Goal: Task Accomplishment & Management: Use online tool/utility

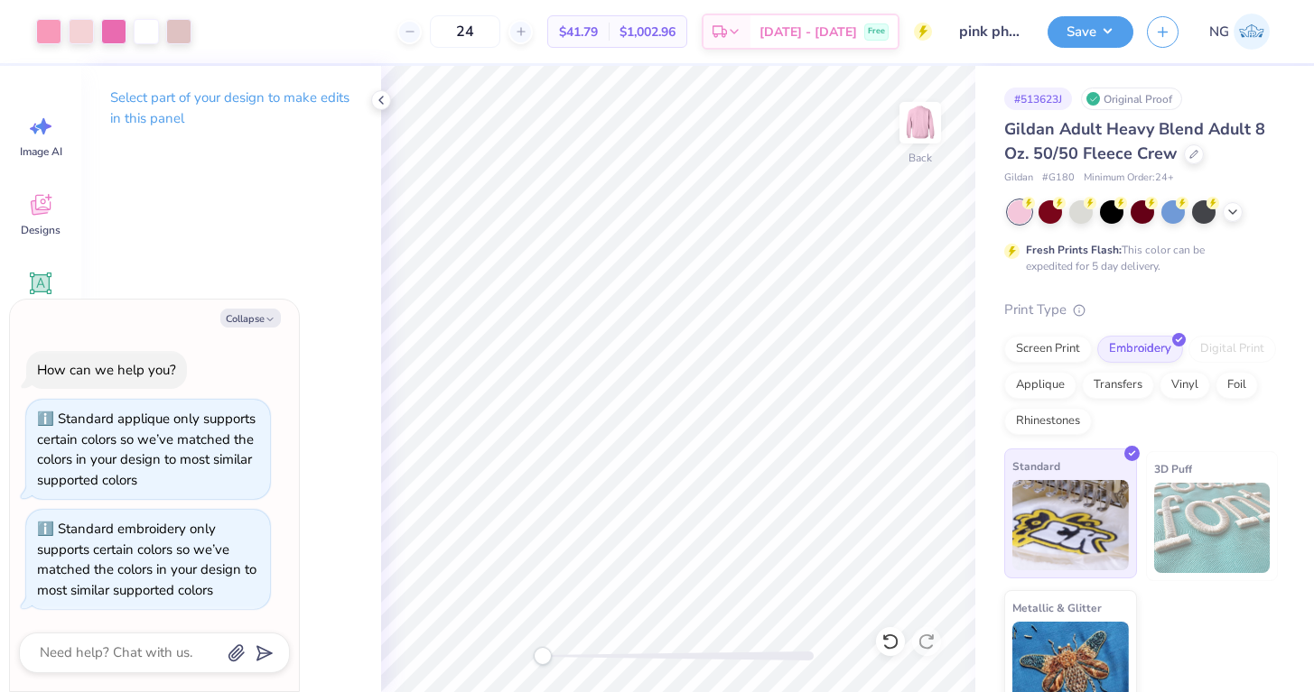
click at [1076, 471] on div "Standard" at bounding box center [1070, 514] width 133 height 130
click at [1063, 37] on button "Save" at bounding box center [1090, 30] width 86 height 32
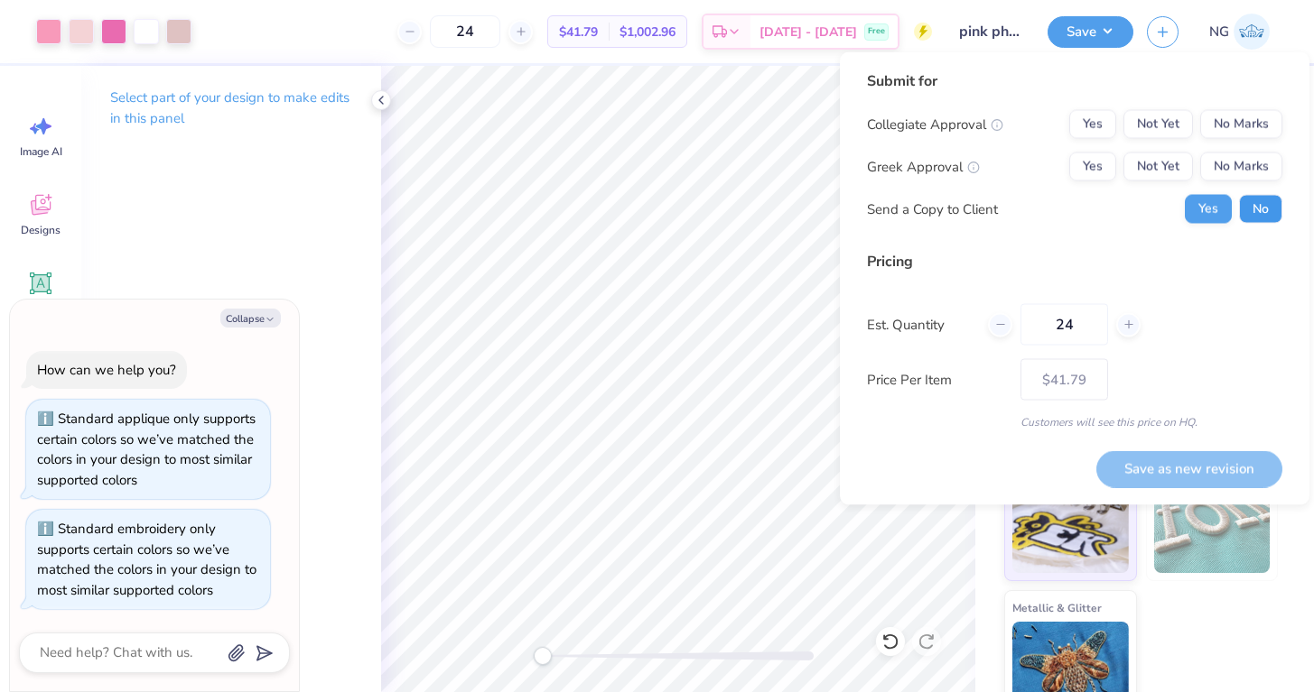
click at [1257, 203] on button "No" at bounding box center [1260, 209] width 43 height 29
click at [1168, 172] on button "Not Yet" at bounding box center [1158, 167] width 70 height 29
click at [1231, 127] on button "No Marks" at bounding box center [1241, 124] width 82 height 29
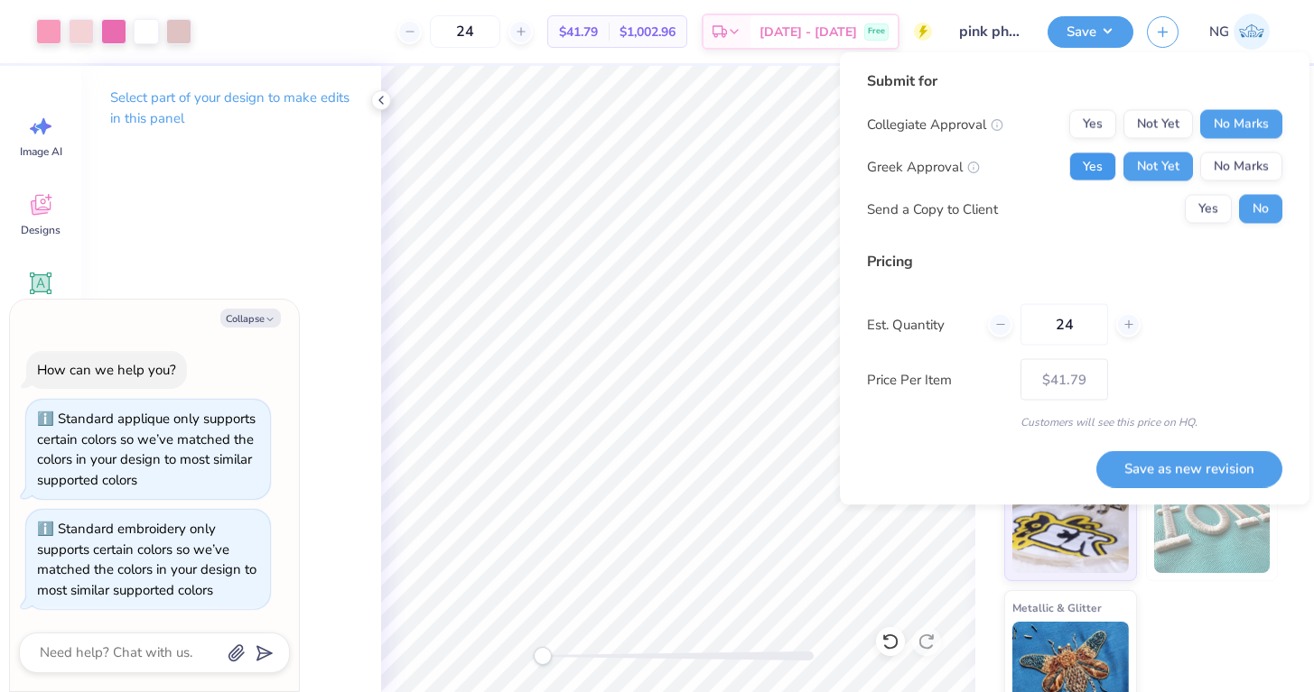
click at [1104, 161] on button "Yes" at bounding box center [1092, 167] width 47 height 29
click at [1149, 454] on button "Save as new revision" at bounding box center [1189, 468] width 186 height 37
type textarea "x"
type input "– –"
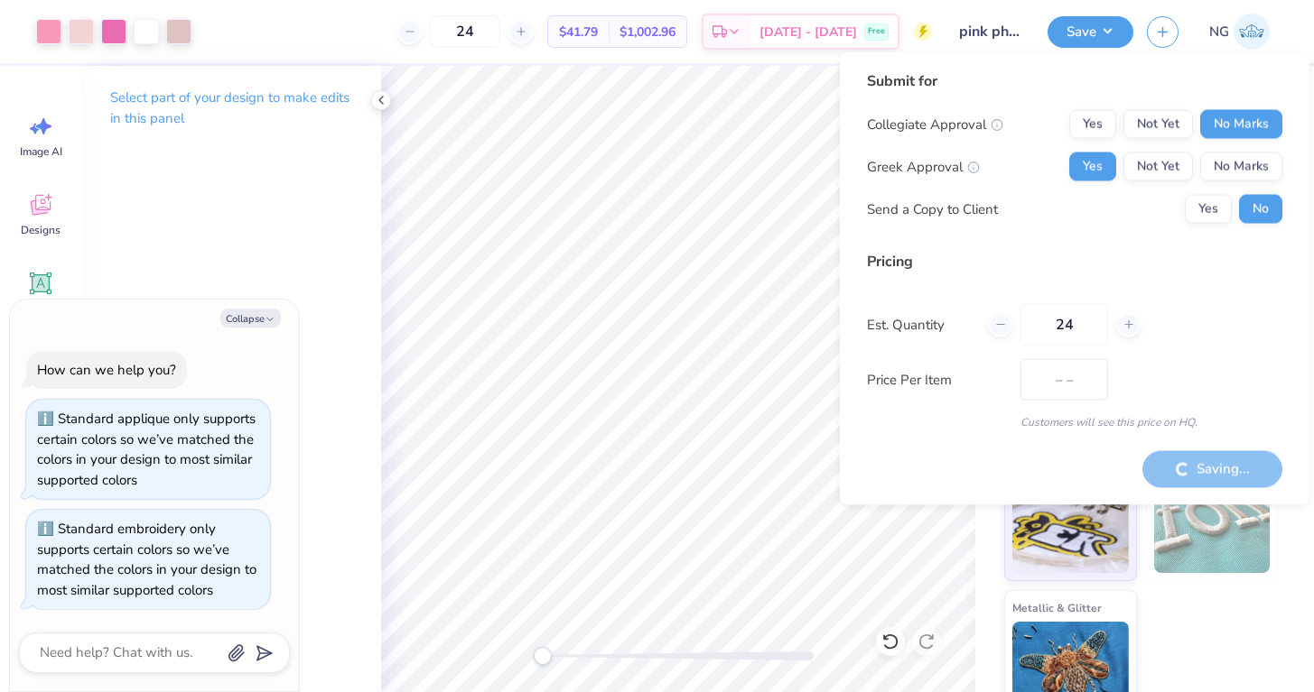
type textarea "x"
type input "$41.79"
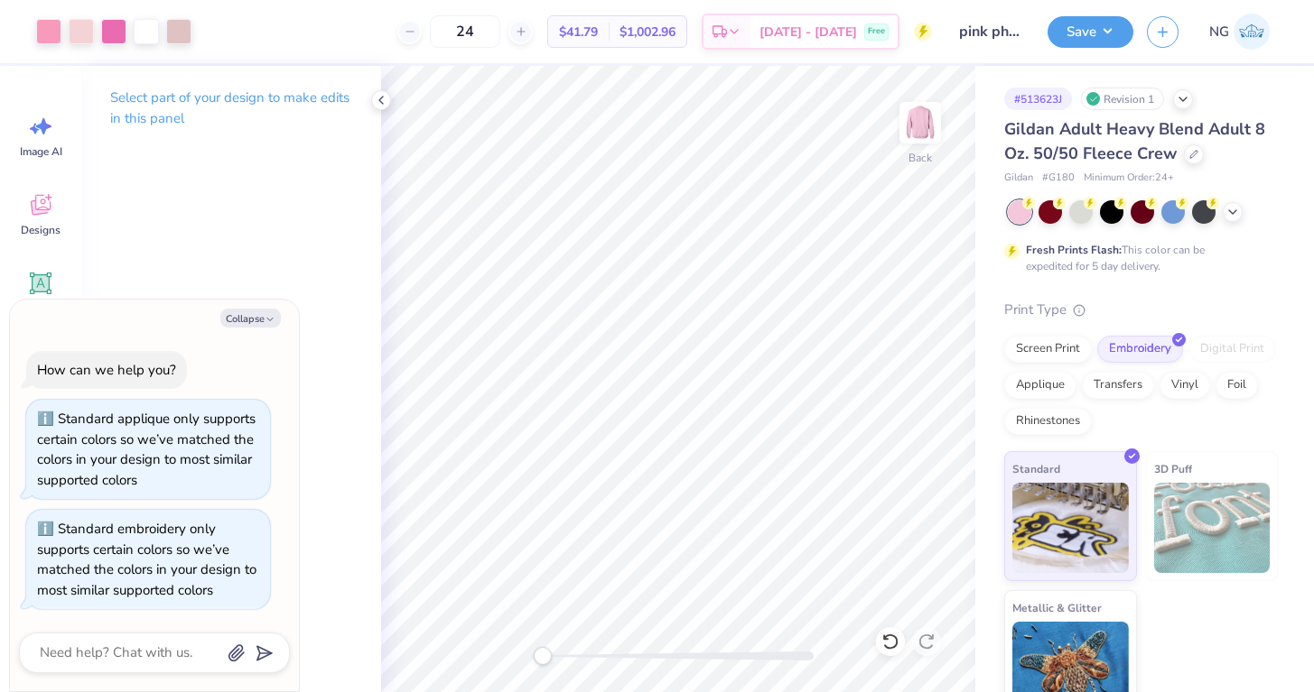
click at [1054, 172] on span "# G180" at bounding box center [1058, 178] width 32 height 15
copy span "G180"
type textarea "x"
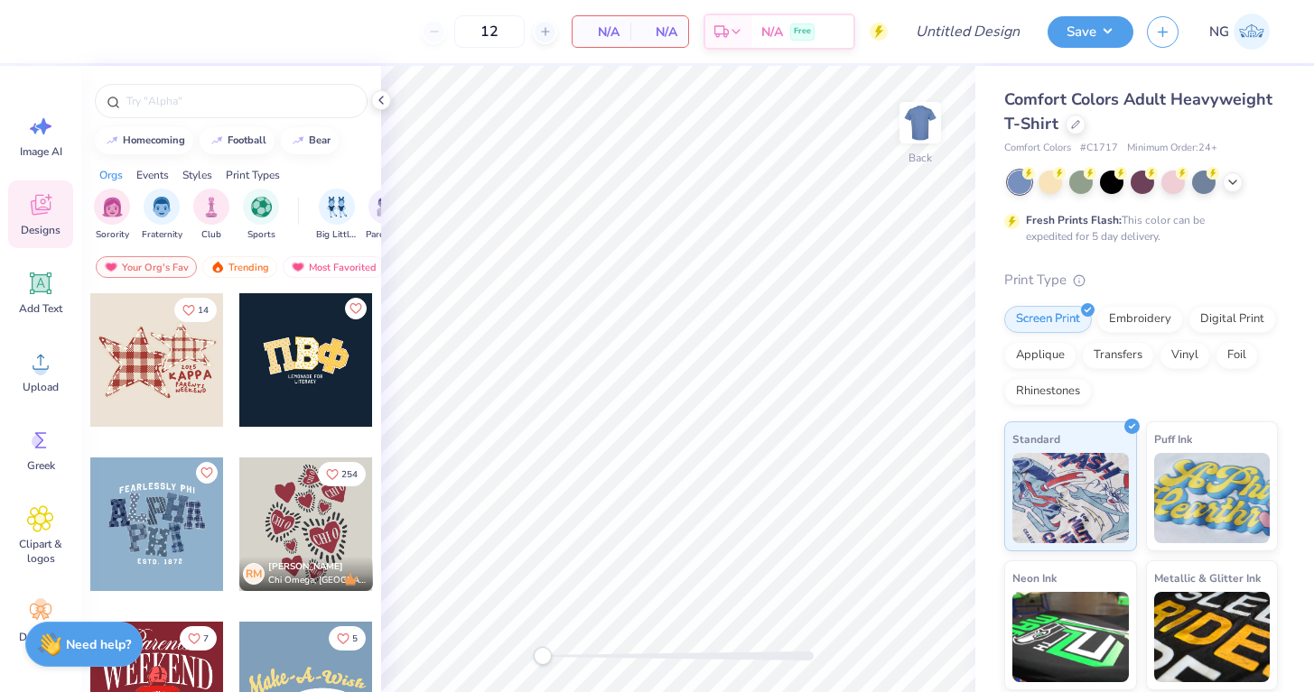
click at [1083, 130] on div "Comfort Colors Adult Heavyweight T-Shirt" at bounding box center [1141, 112] width 274 height 49
click at [1074, 122] on icon at bounding box center [1075, 122] width 9 height 9
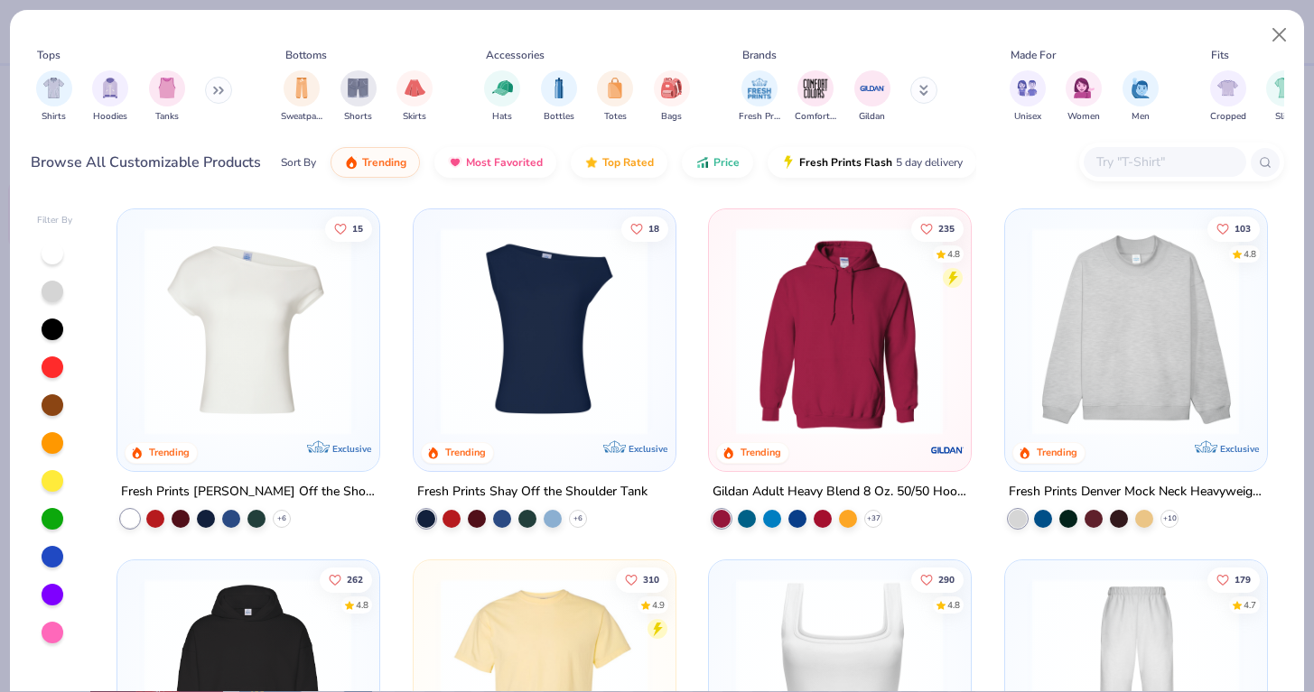
click at [1048, 250] on img at bounding box center [1135, 331] width 225 height 208
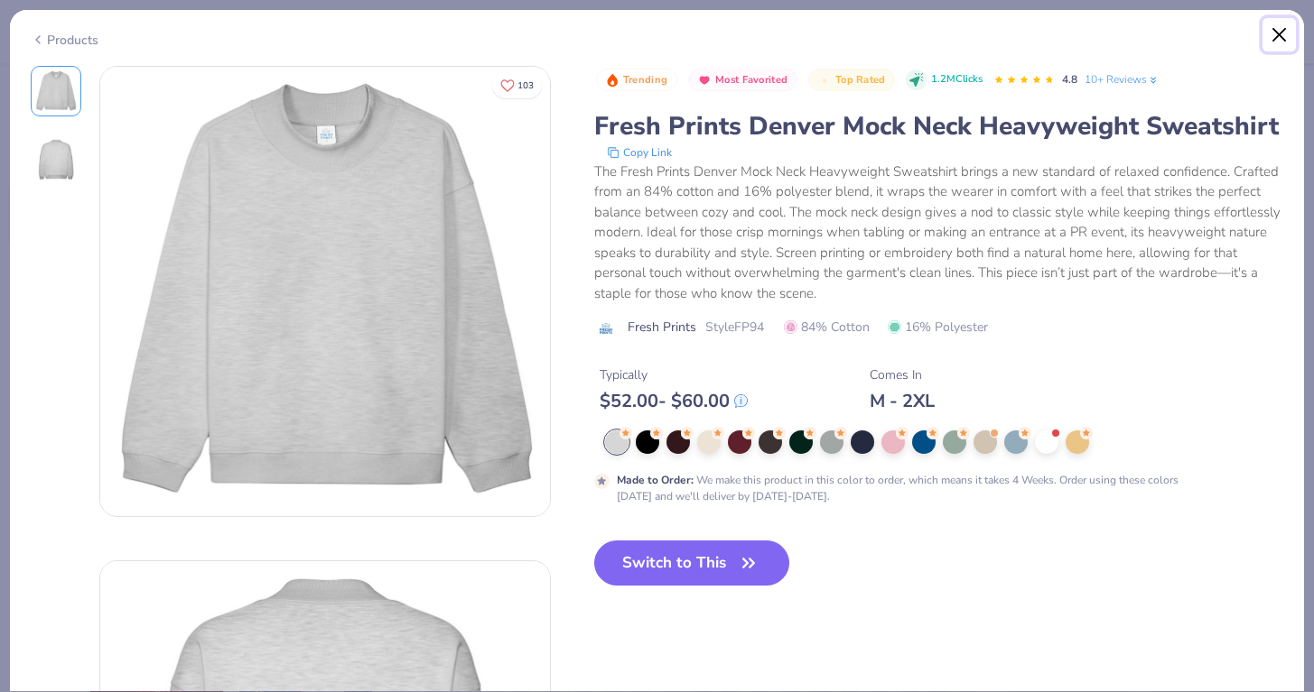
click at [1277, 30] on button "Close" at bounding box center [1279, 35] width 34 height 34
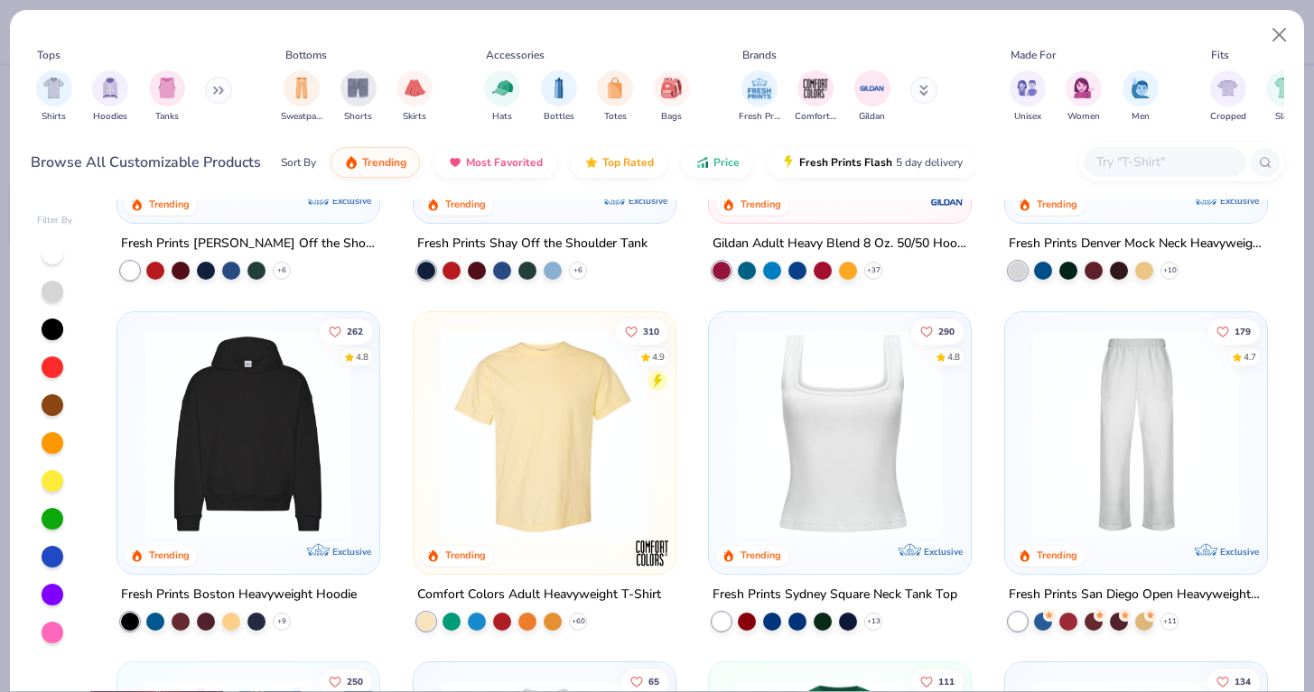
scroll to position [325, 0]
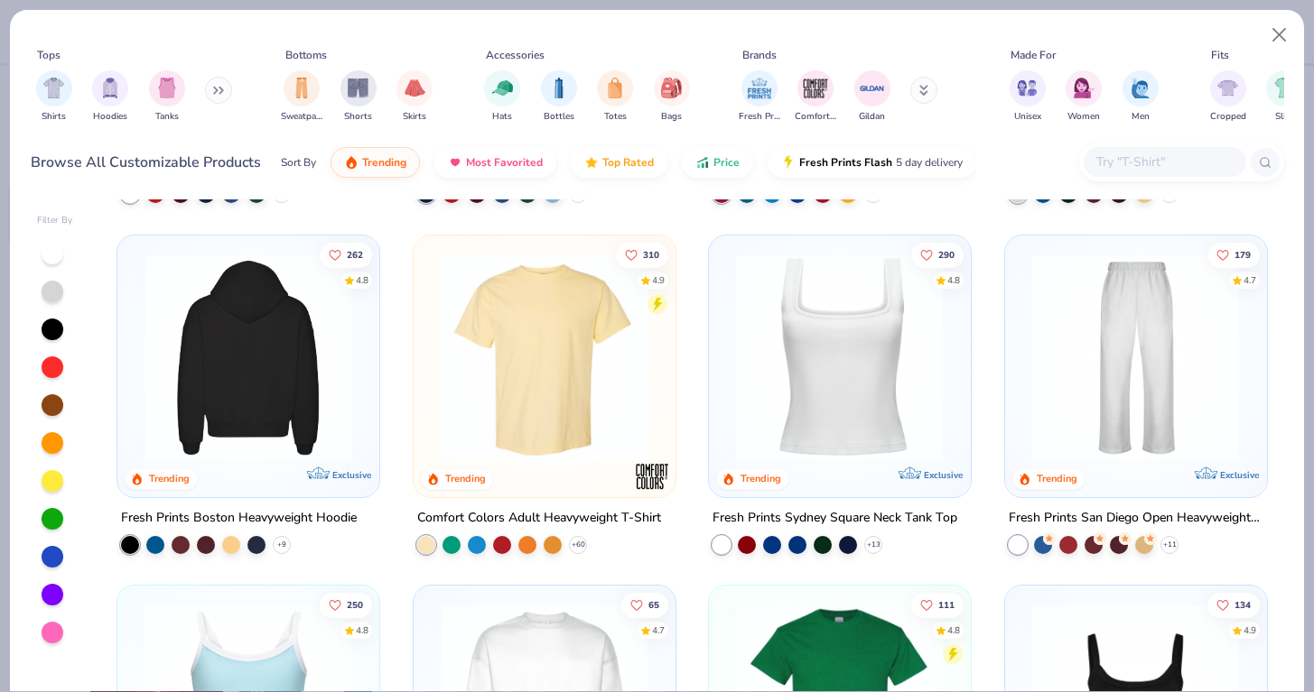
click at [223, 372] on img at bounding box center [247, 357] width 225 height 208
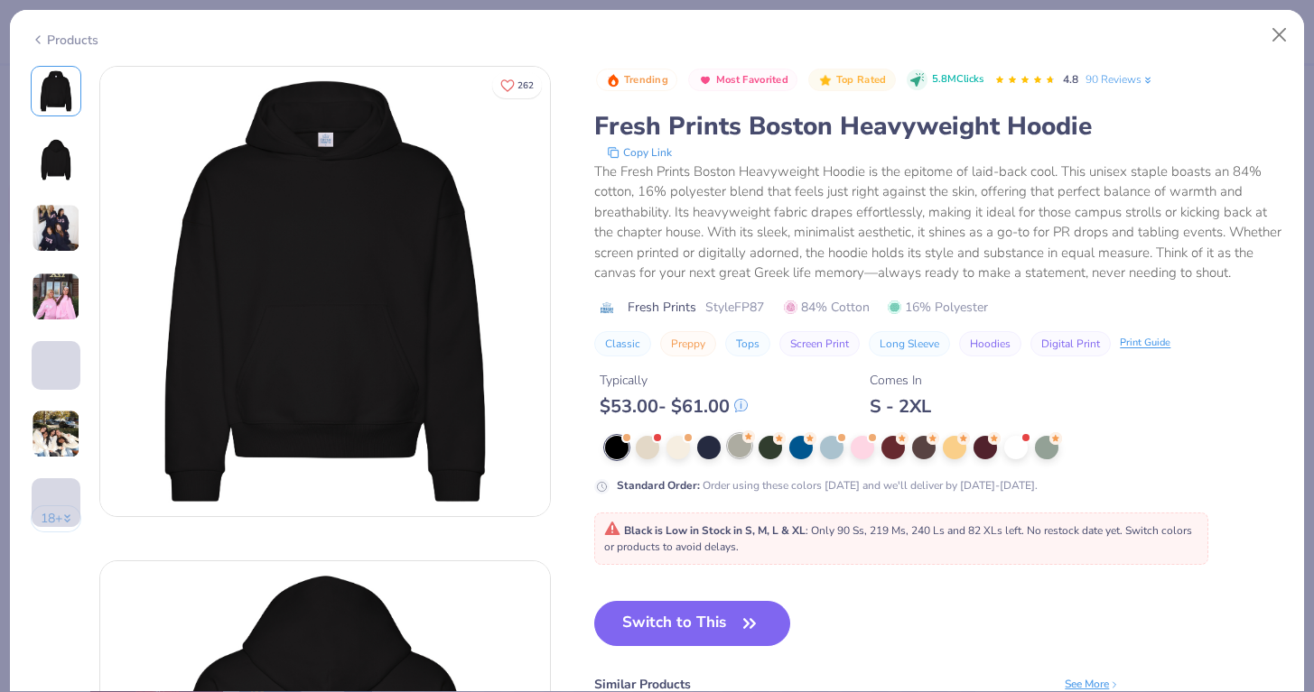
click at [749, 455] on div at bounding box center [739, 445] width 23 height 23
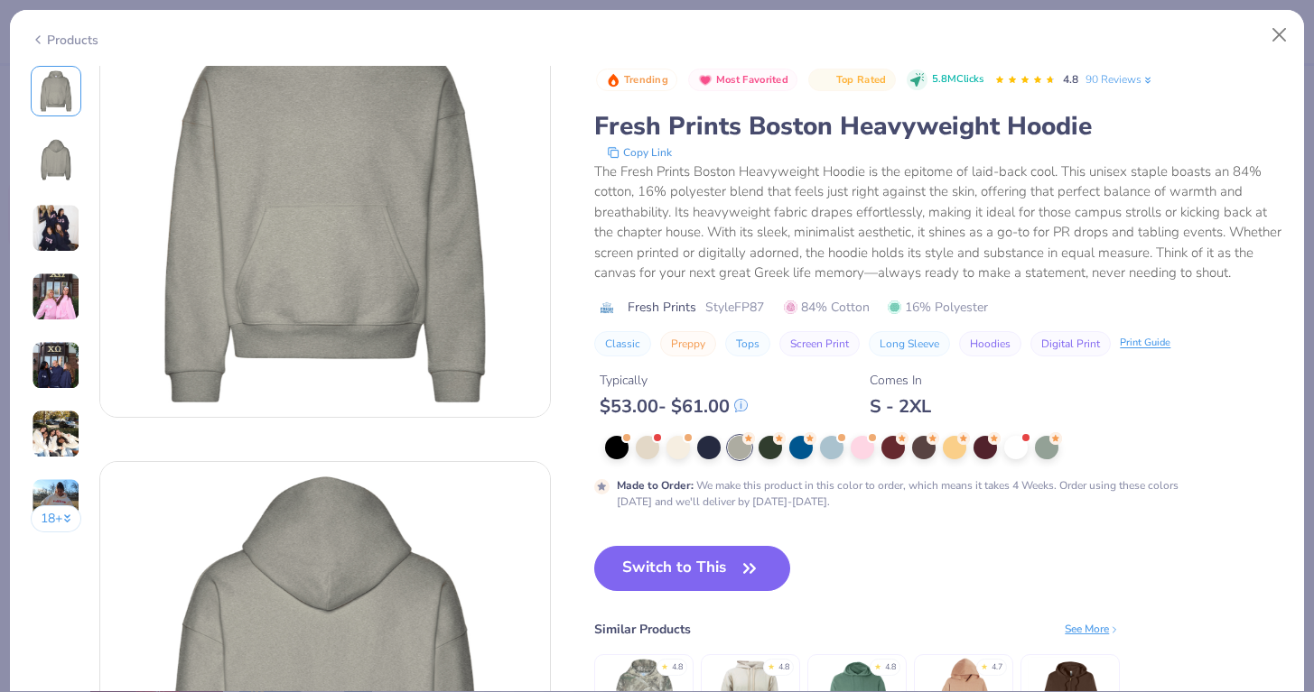
scroll to position [85, 0]
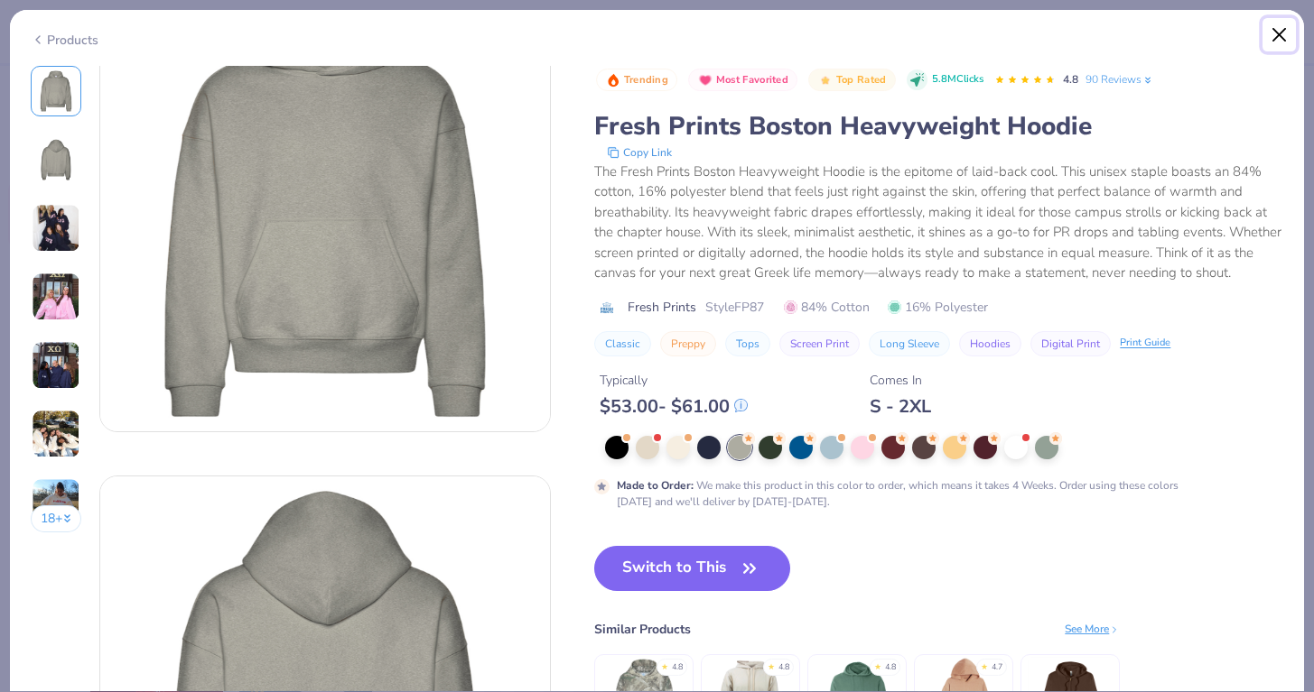
click at [1286, 48] on button "Close" at bounding box center [1279, 35] width 34 height 34
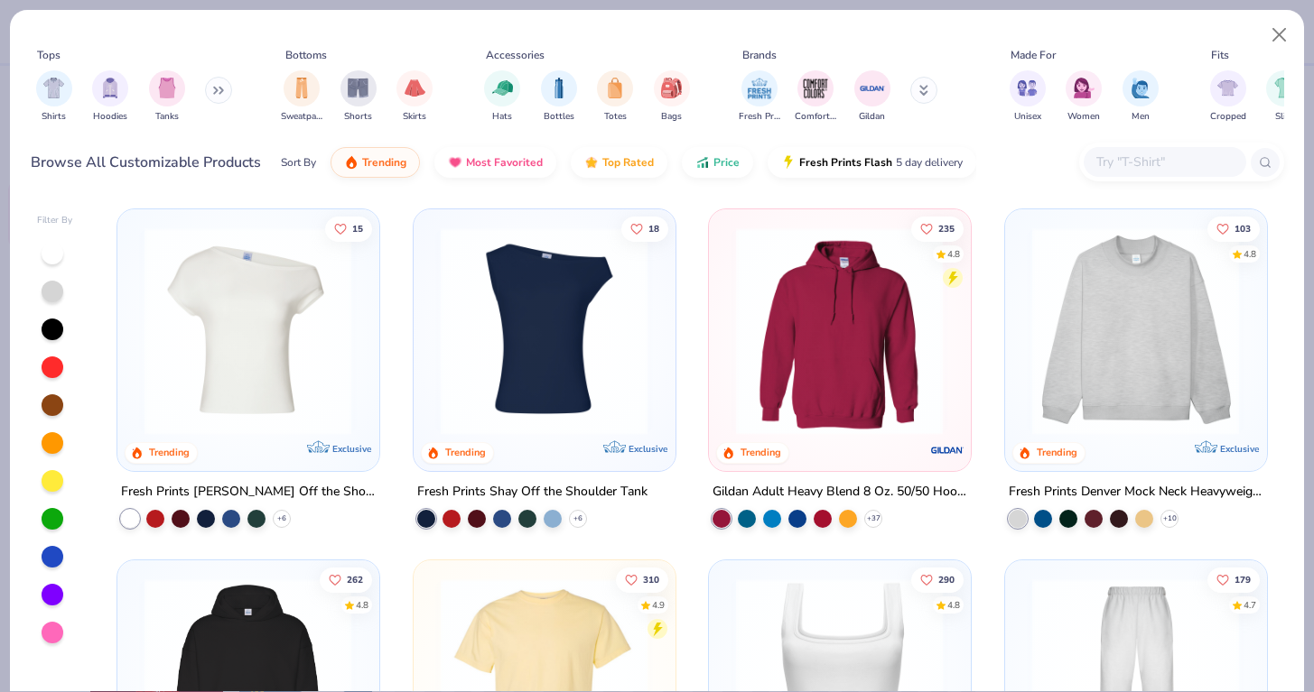
click at [1134, 340] on img at bounding box center [1135, 331] width 225 height 208
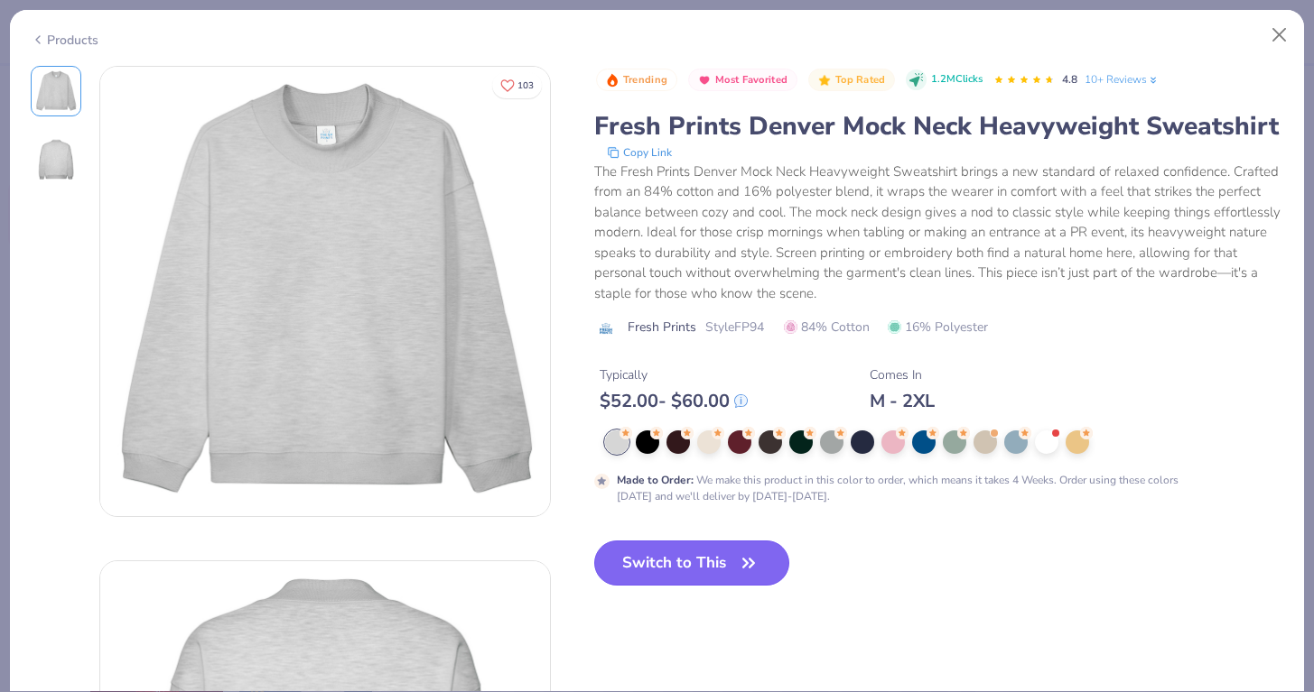
click at [716, 549] on button "Switch to This" at bounding box center [692, 563] width 196 height 45
type input "50"
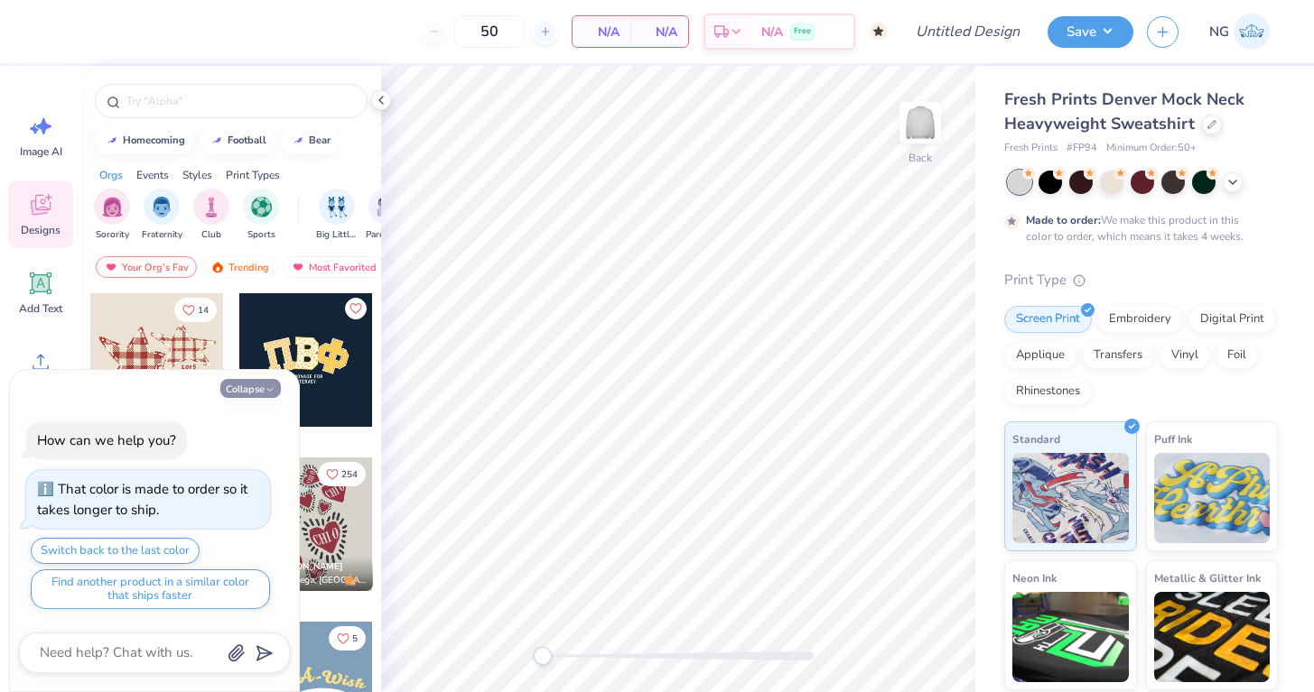
click at [271, 394] on icon "button" at bounding box center [270, 390] width 11 height 11
type textarea "x"
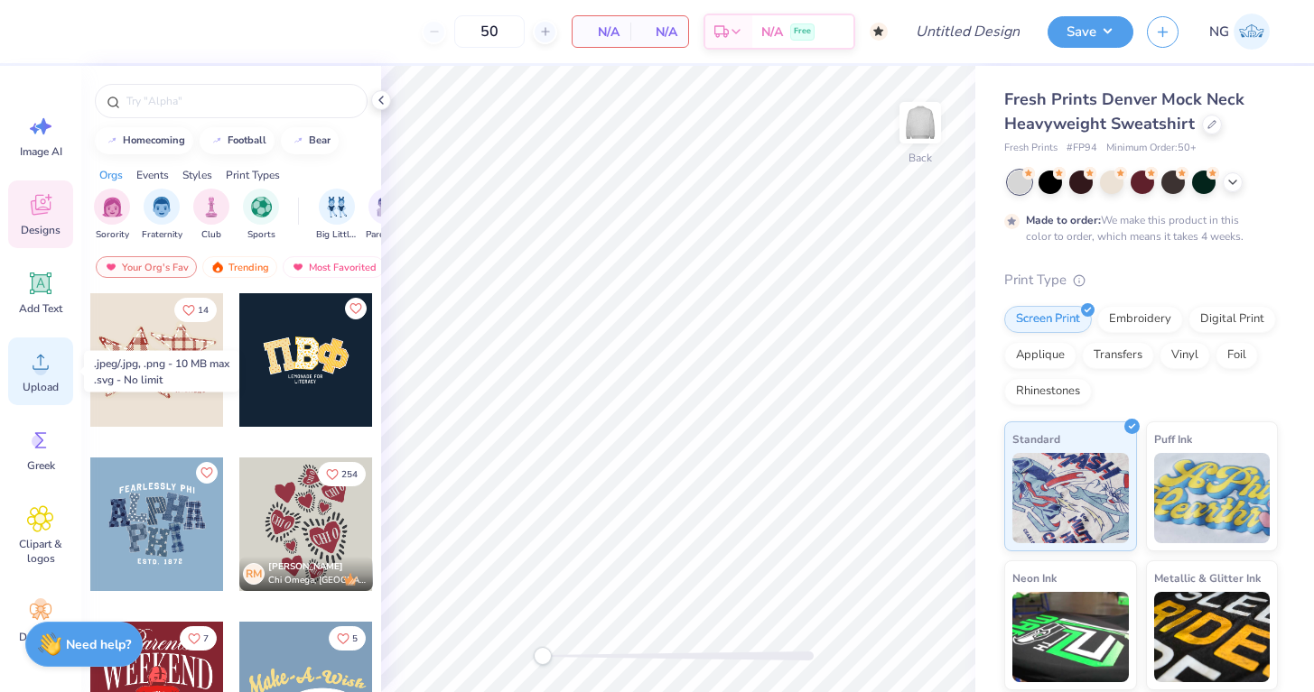
click at [53, 360] on icon at bounding box center [40, 361] width 27 height 27
click at [1214, 118] on div at bounding box center [1212, 123] width 20 height 20
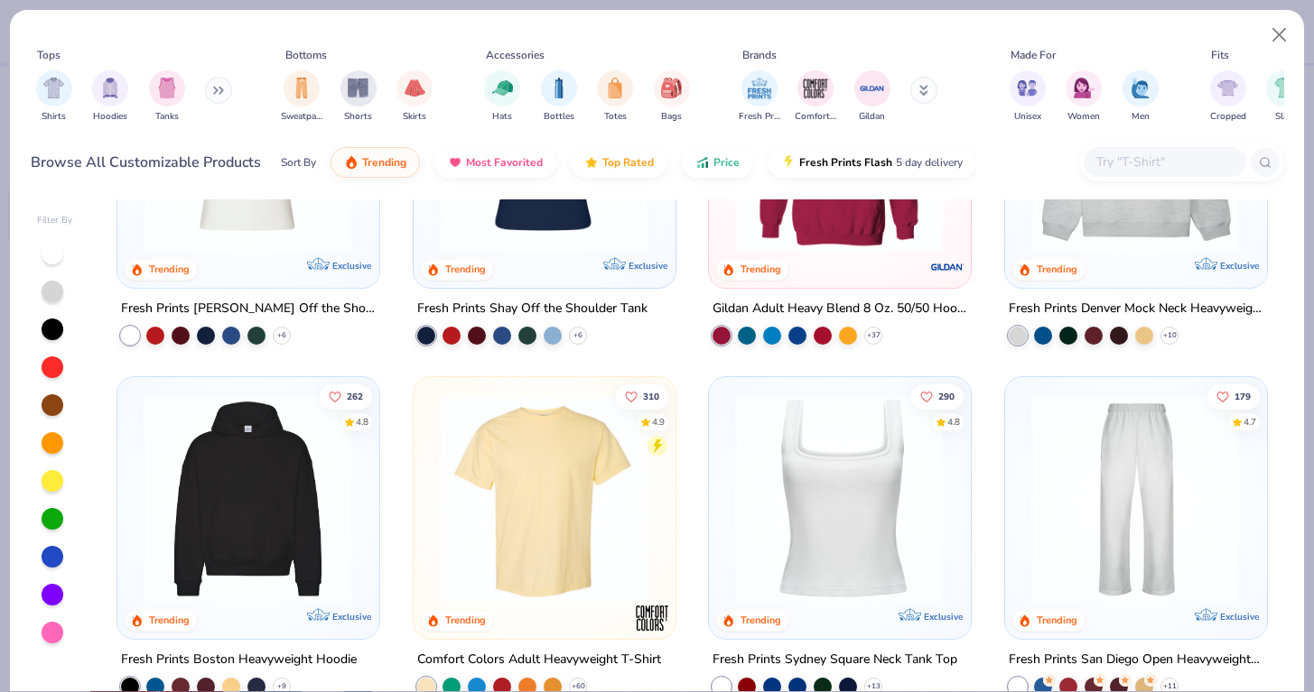
scroll to position [144, 0]
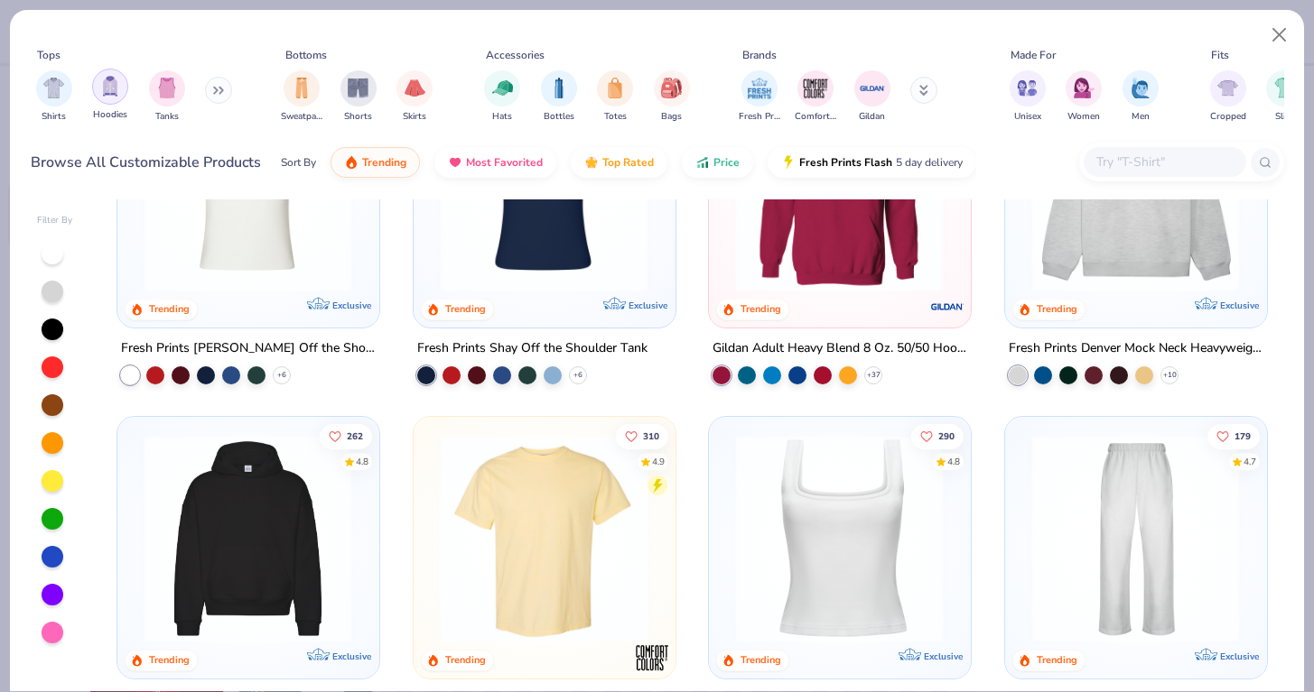
click at [97, 98] on div "filter for Hoodies" at bounding box center [110, 87] width 36 height 36
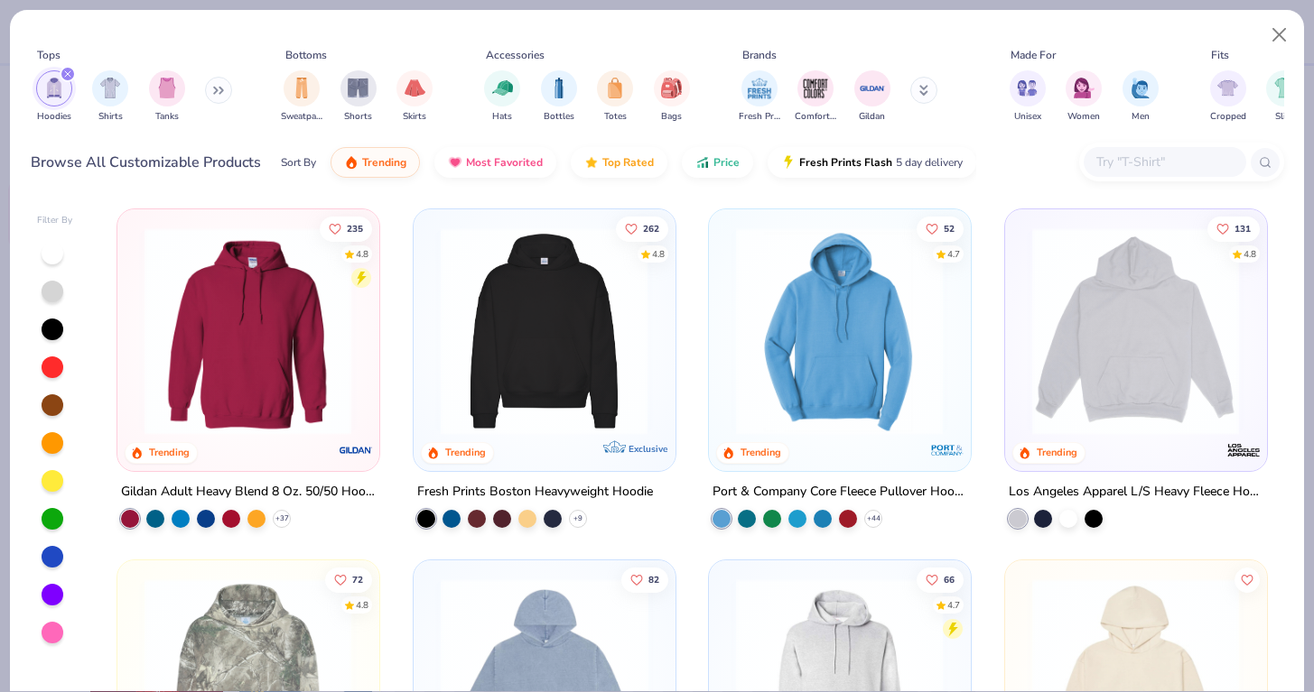
click at [1047, 316] on img at bounding box center [1135, 331] width 225 height 208
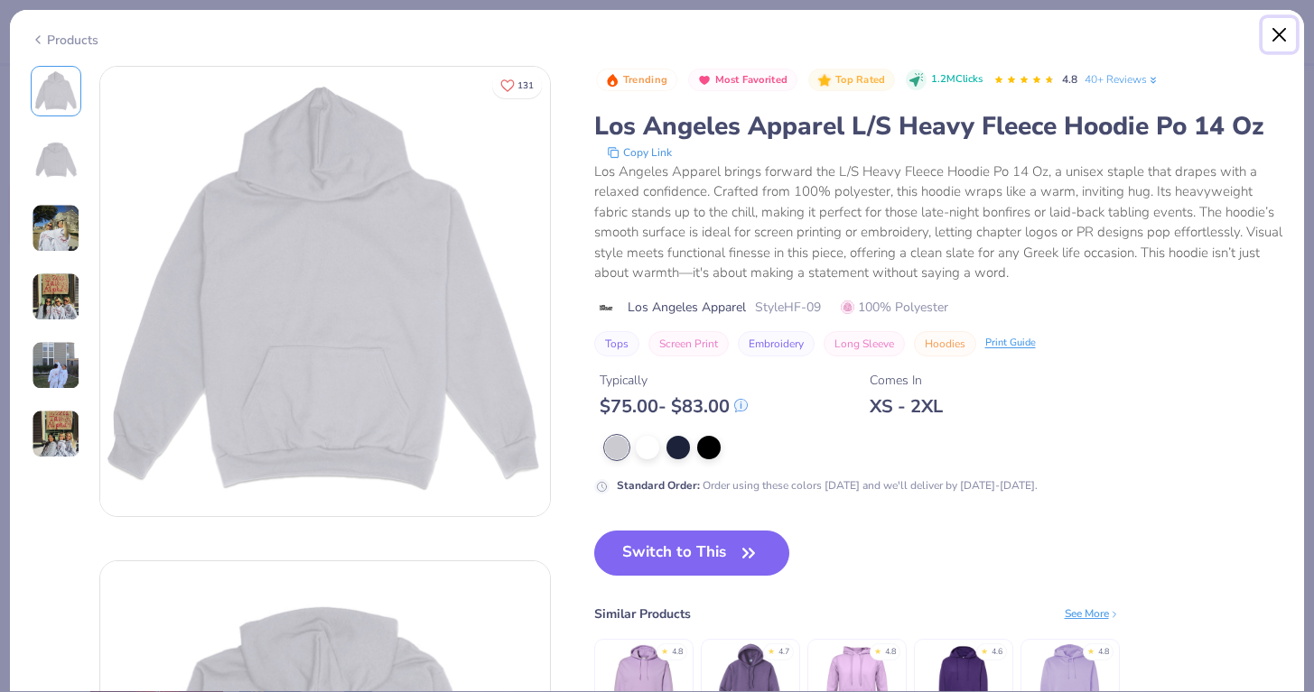
click at [1286, 32] on button "Close" at bounding box center [1279, 35] width 34 height 34
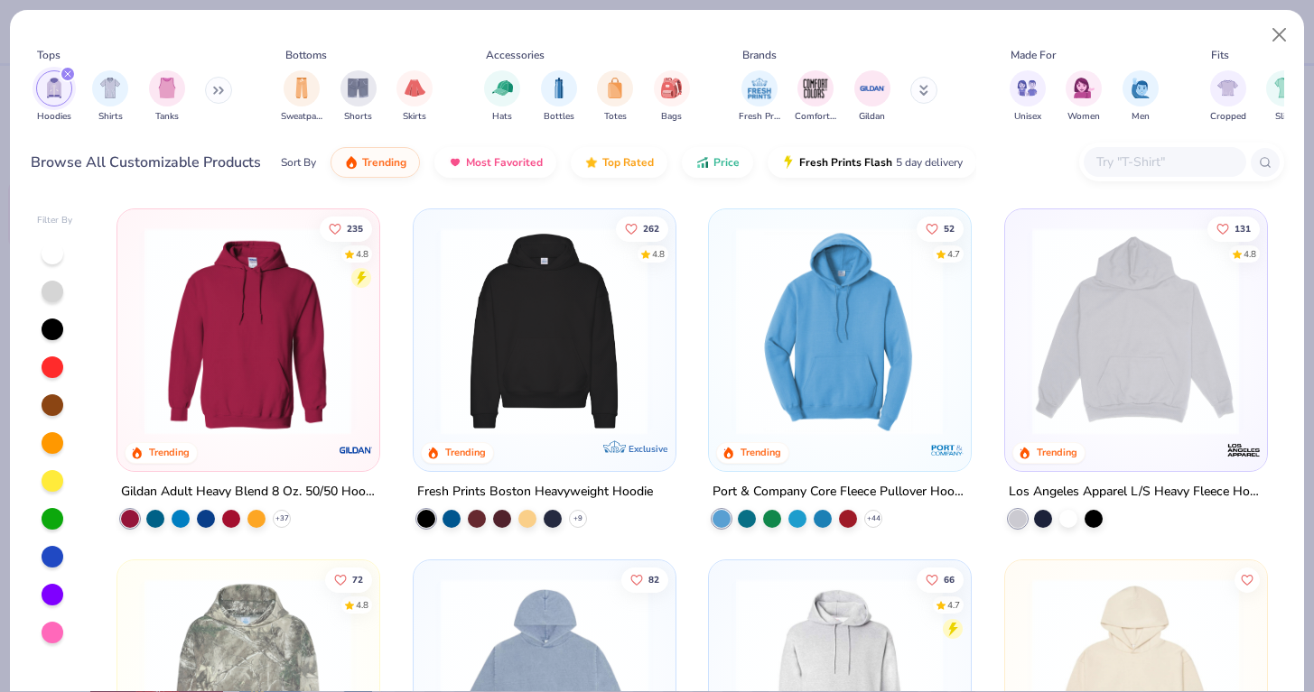
click at [325, 395] on img at bounding box center [247, 331] width 225 height 208
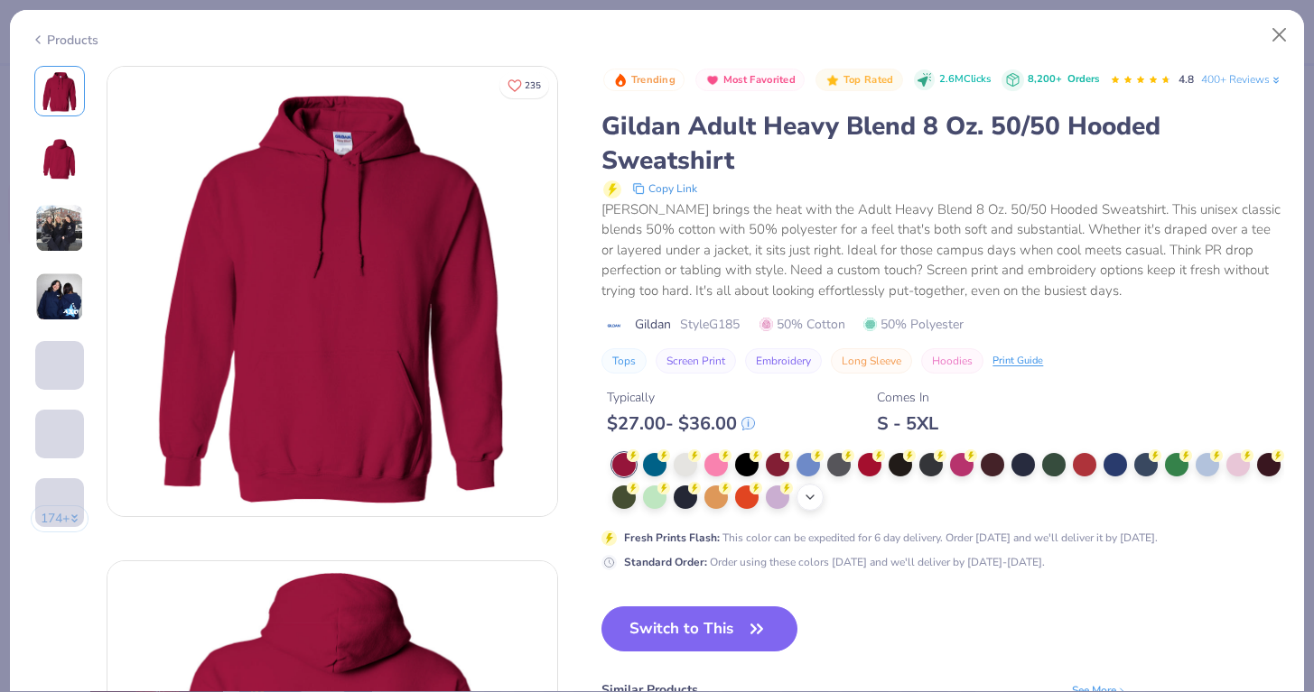
click at [818, 511] on div "+ 15" at bounding box center [809, 497] width 27 height 27
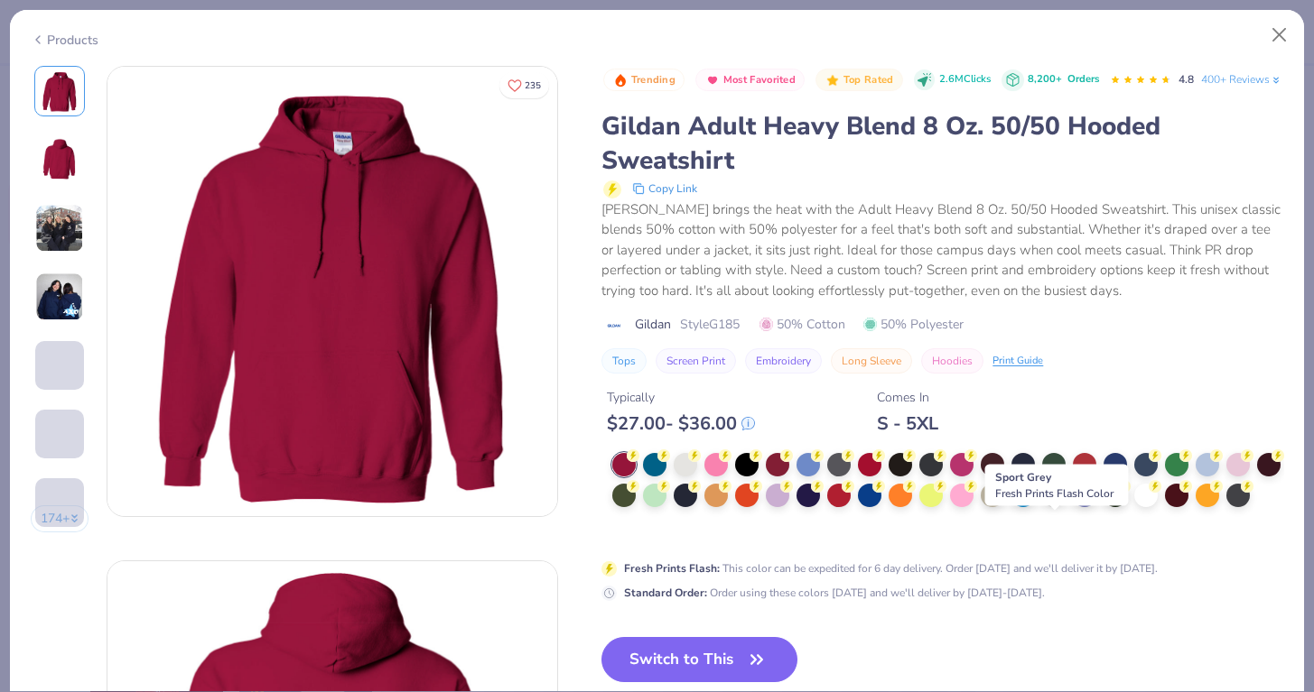
click at [1058, 506] on div at bounding box center [1053, 493] width 23 height 23
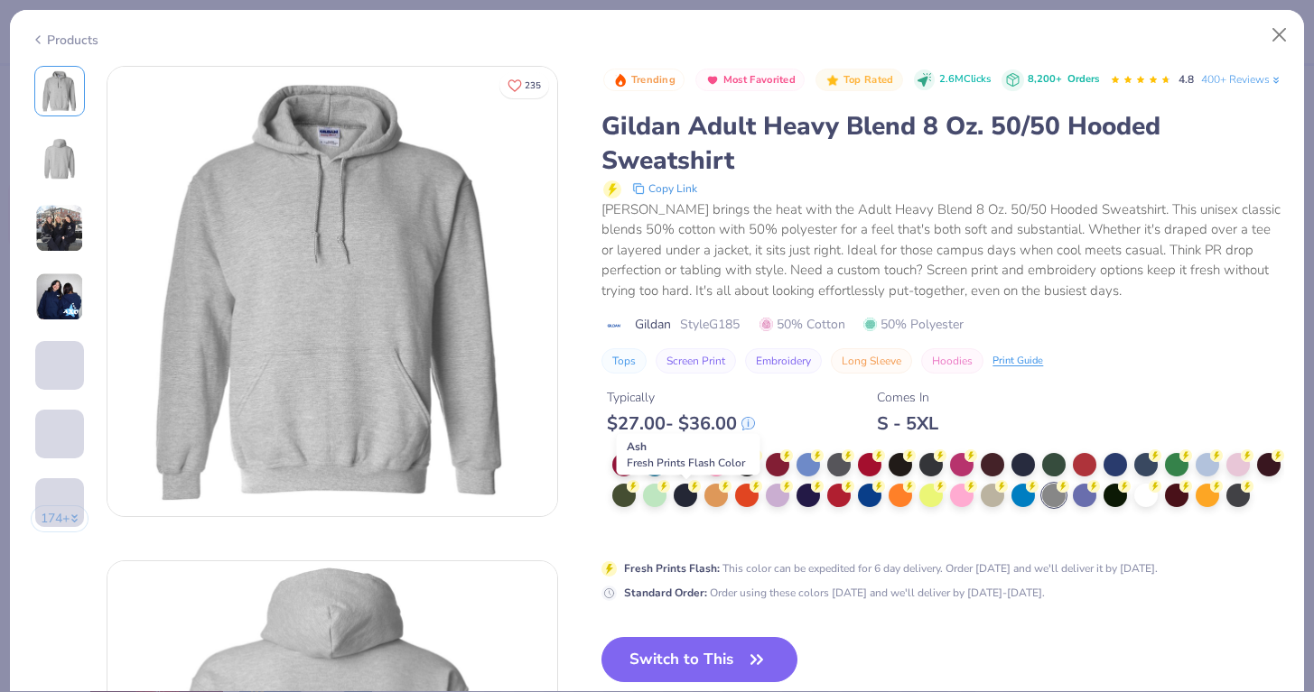
click at [684, 475] on div at bounding box center [684, 462] width 23 height 23
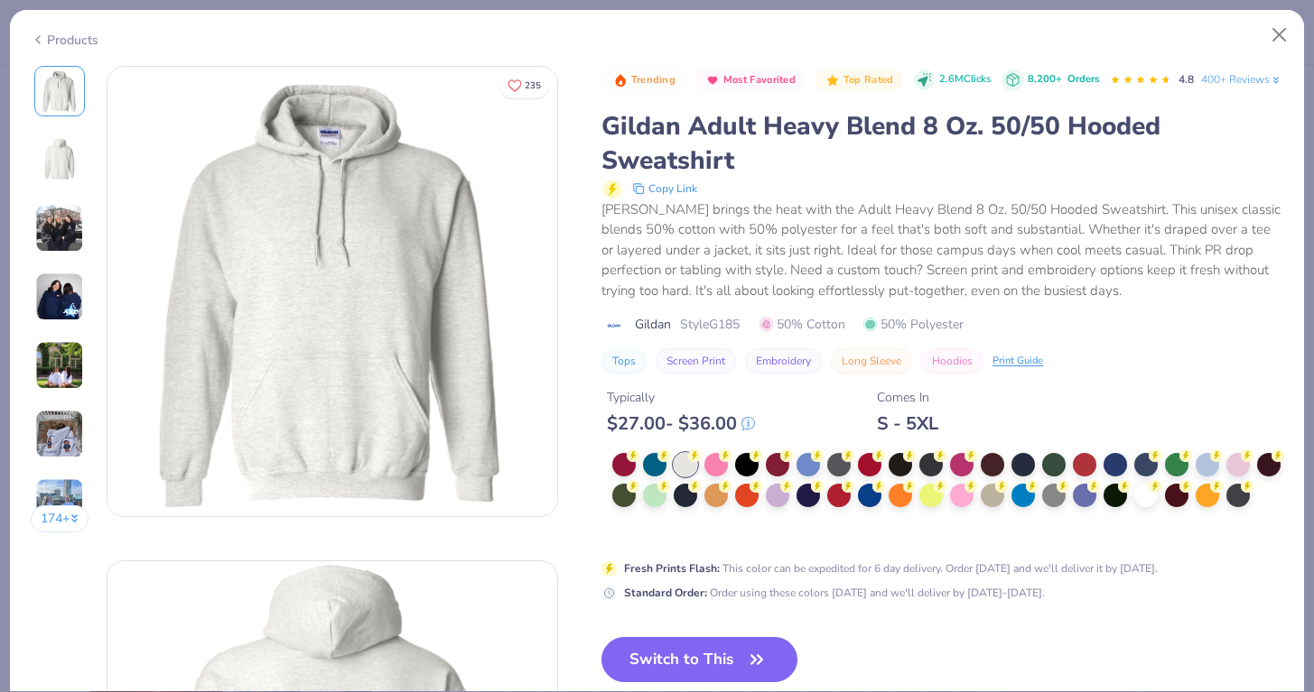
click at [729, 368] on div "Trending Most Favorited Top Rated 2.6M Clicks 8,200+ Orders 4.8 400+ Reviews Gi…" at bounding box center [942, 220] width 682 height 309
click at [728, 334] on span "Style G185" at bounding box center [710, 324] width 60 height 19
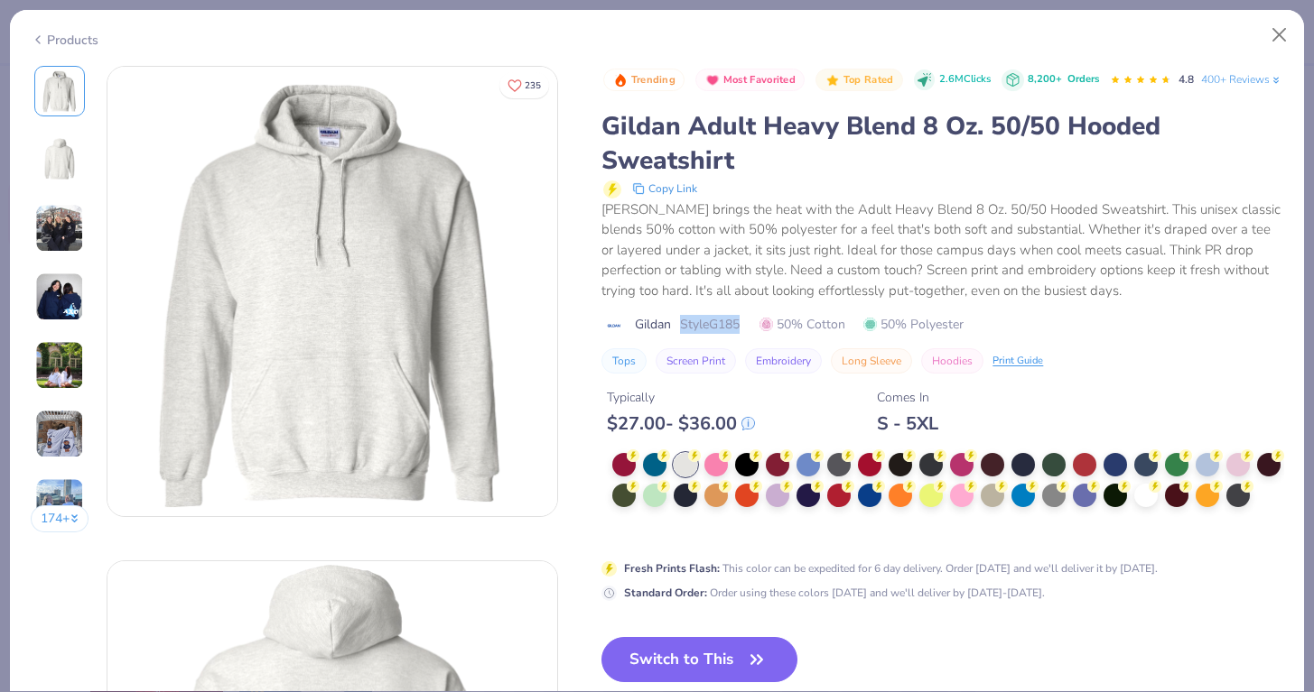
click at [719, 334] on span "Style G185" at bounding box center [710, 324] width 60 height 19
drag, startPoint x: 715, startPoint y: 357, endPoint x: 743, endPoint y: 357, distance: 28.0
click at [739, 334] on span "Style G185" at bounding box center [710, 324] width 60 height 19
copy span "G185"
click at [1271, 42] on button "Close" at bounding box center [1279, 35] width 34 height 34
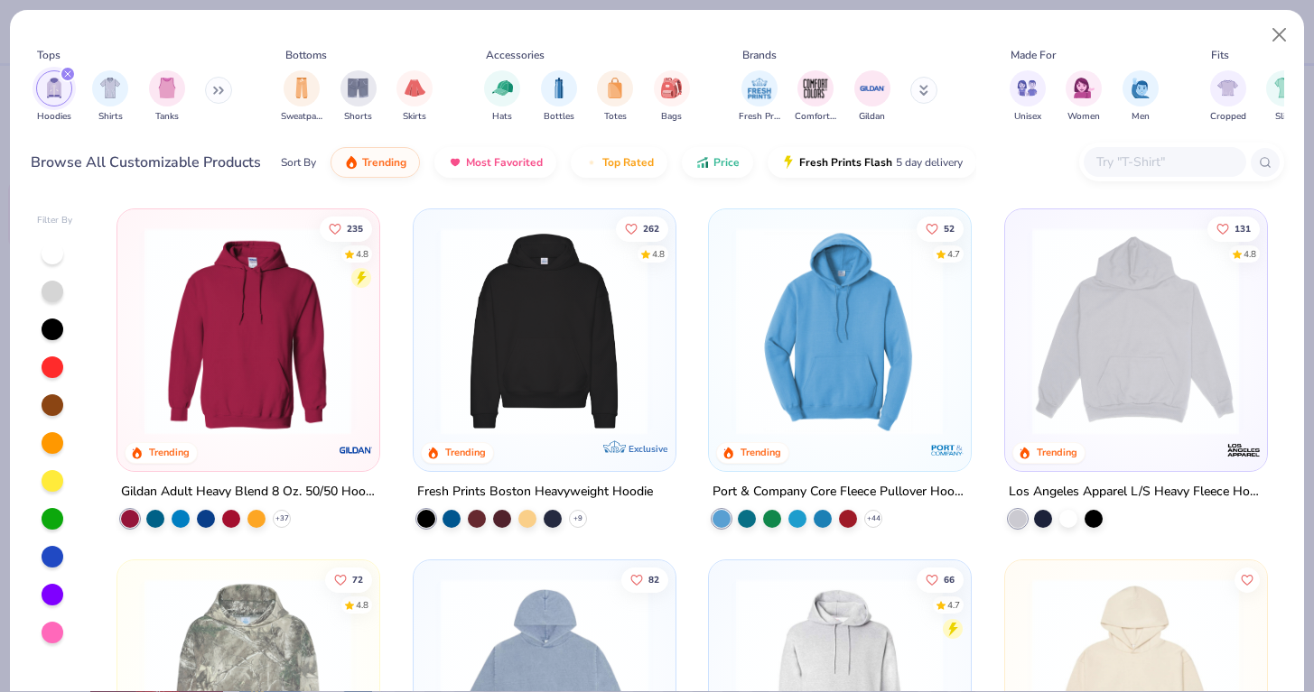
click at [1145, 150] on div at bounding box center [1164, 162] width 162 height 30
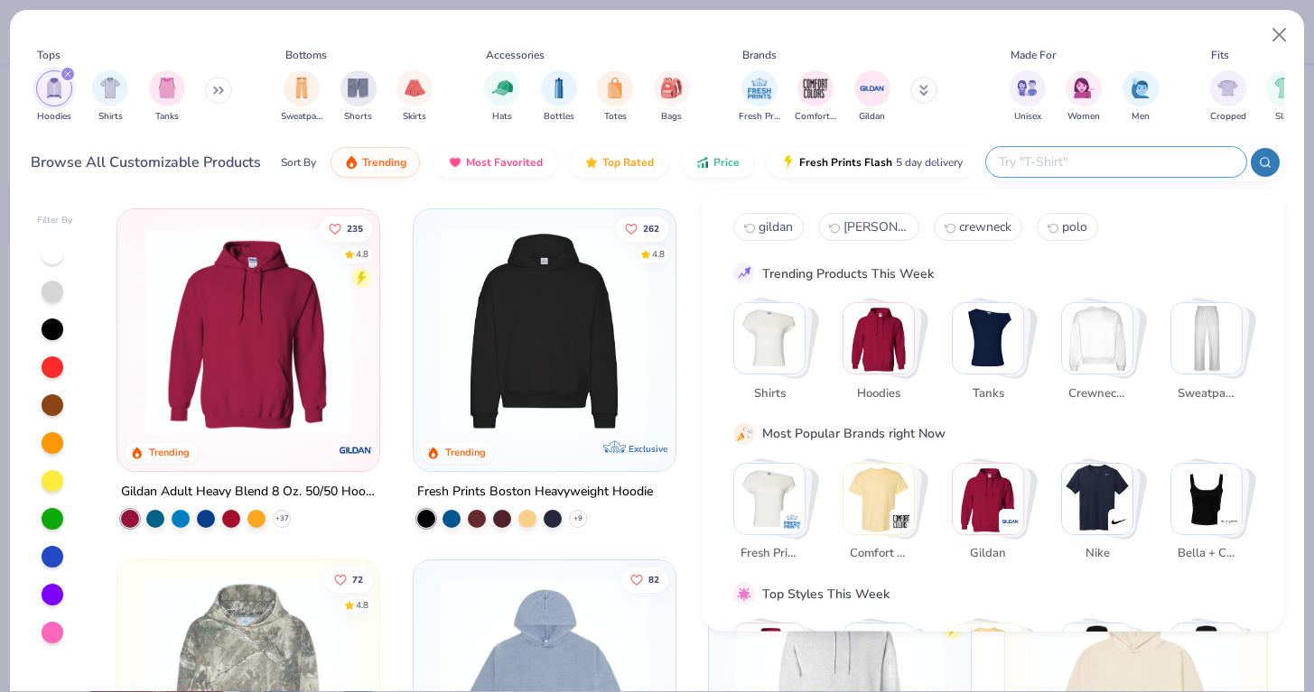
click at [970, 224] on span "crewneck" at bounding box center [985, 226] width 52 height 17
type input "crewneck"
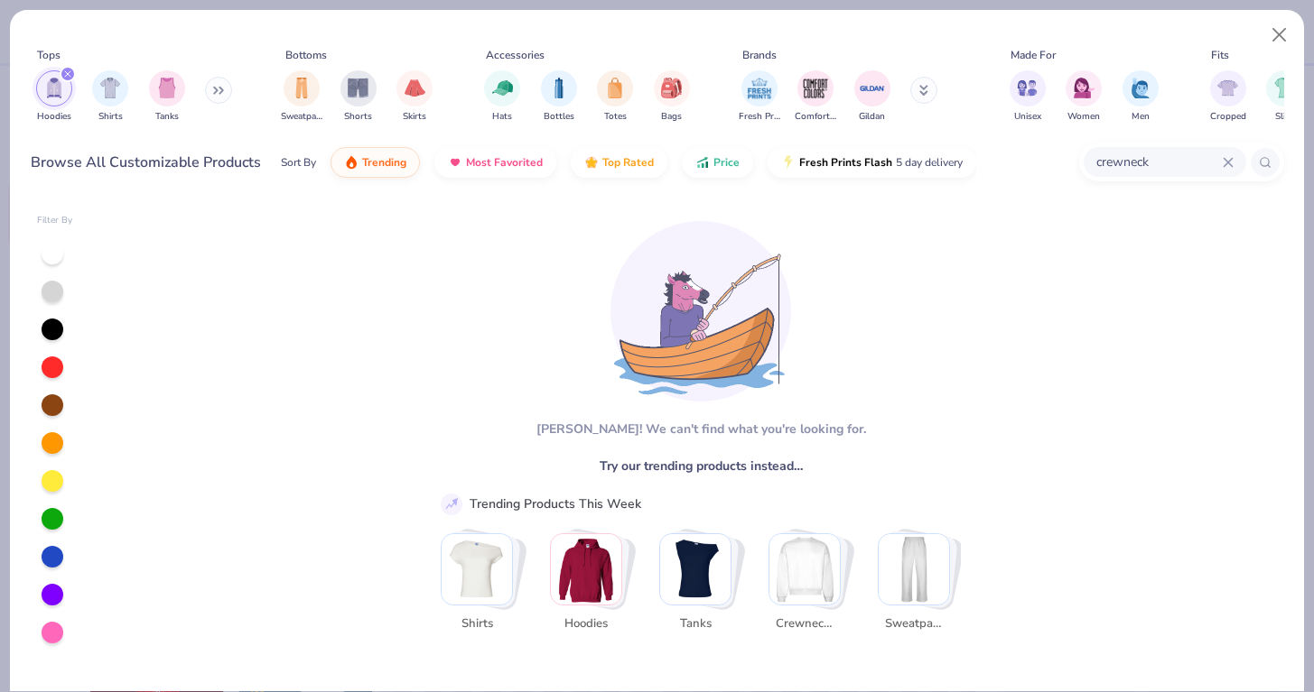
click at [1224, 169] on div "crewneck" at bounding box center [1164, 162] width 162 height 30
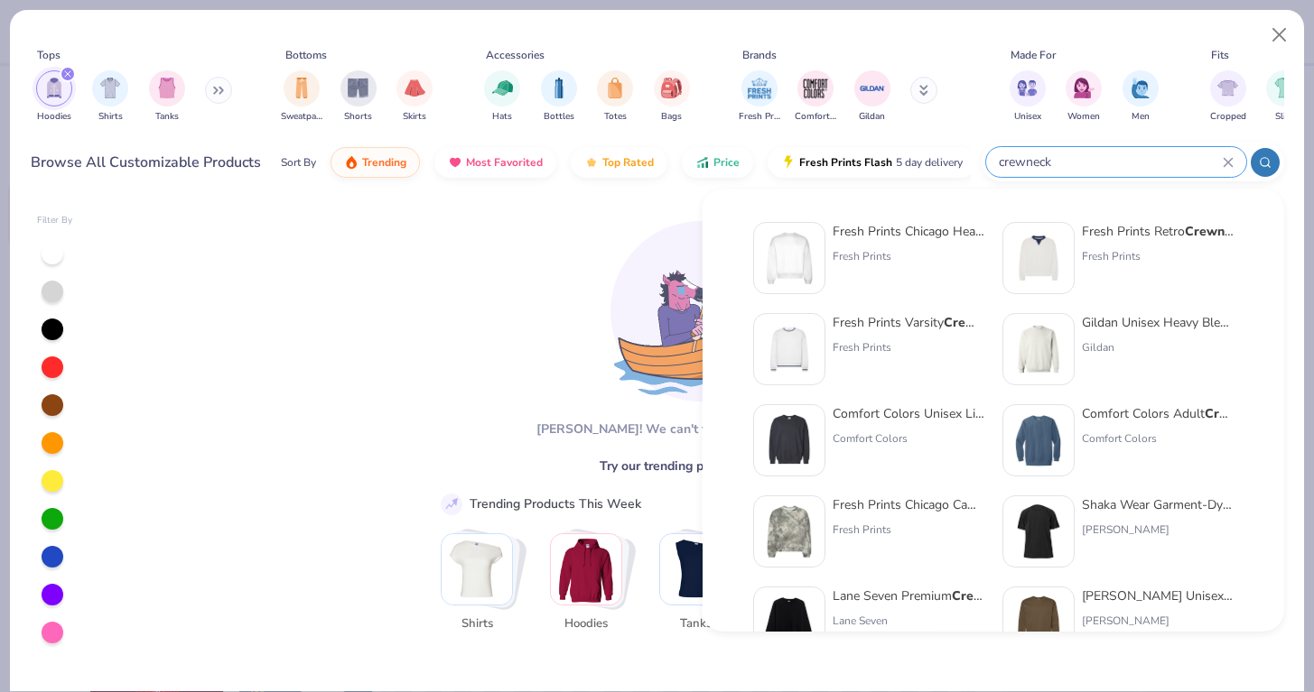
click at [1223, 162] on icon at bounding box center [1227, 162] width 11 height 11
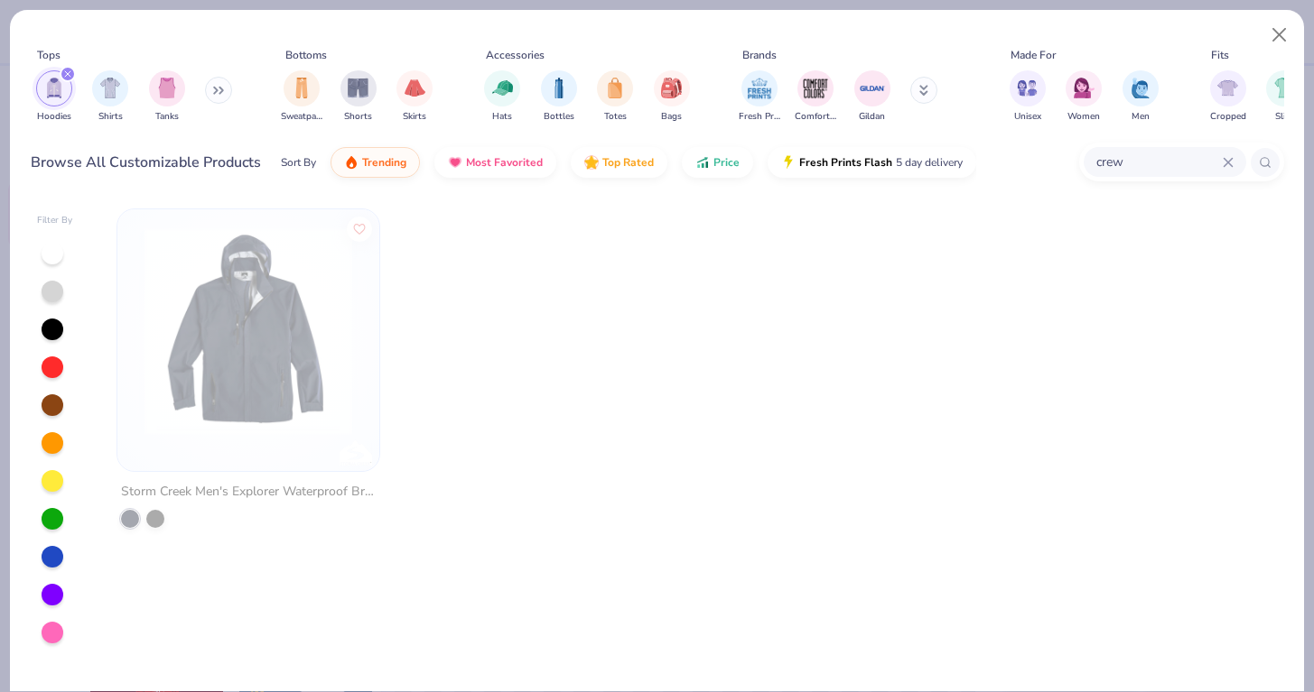
click at [1141, 170] on input "crew" at bounding box center [1158, 162] width 128 height 21
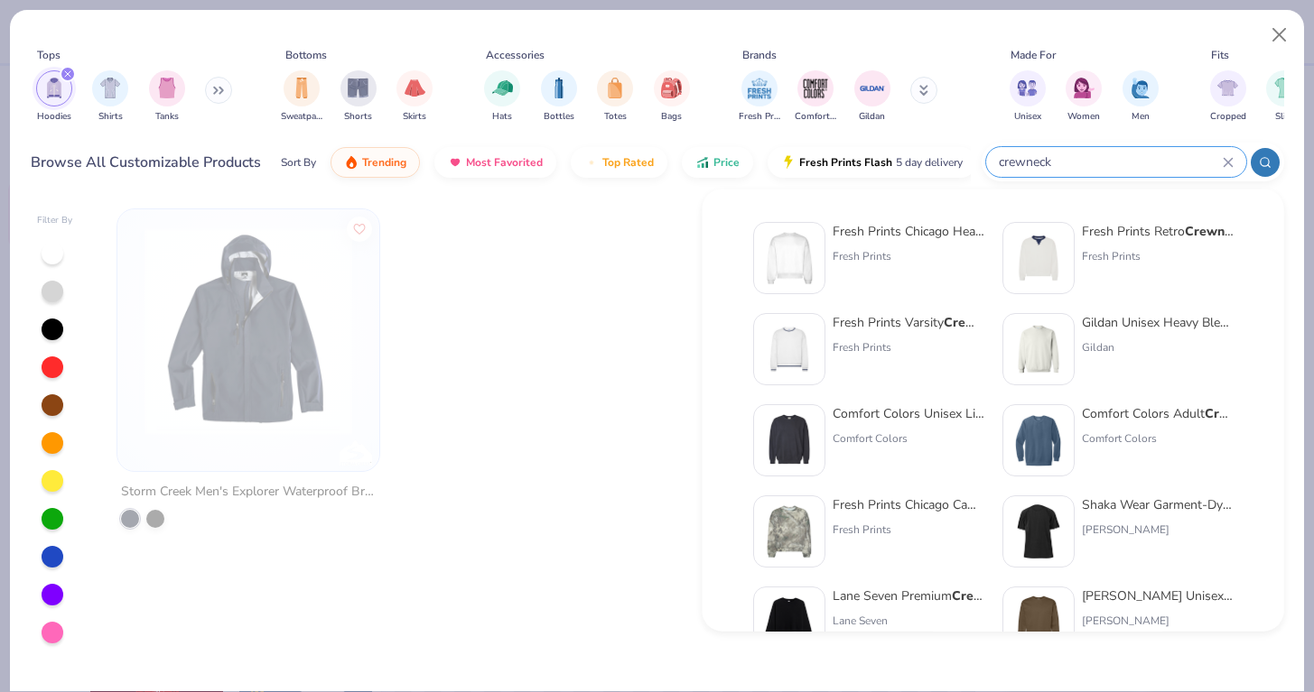
type input "crewneck"
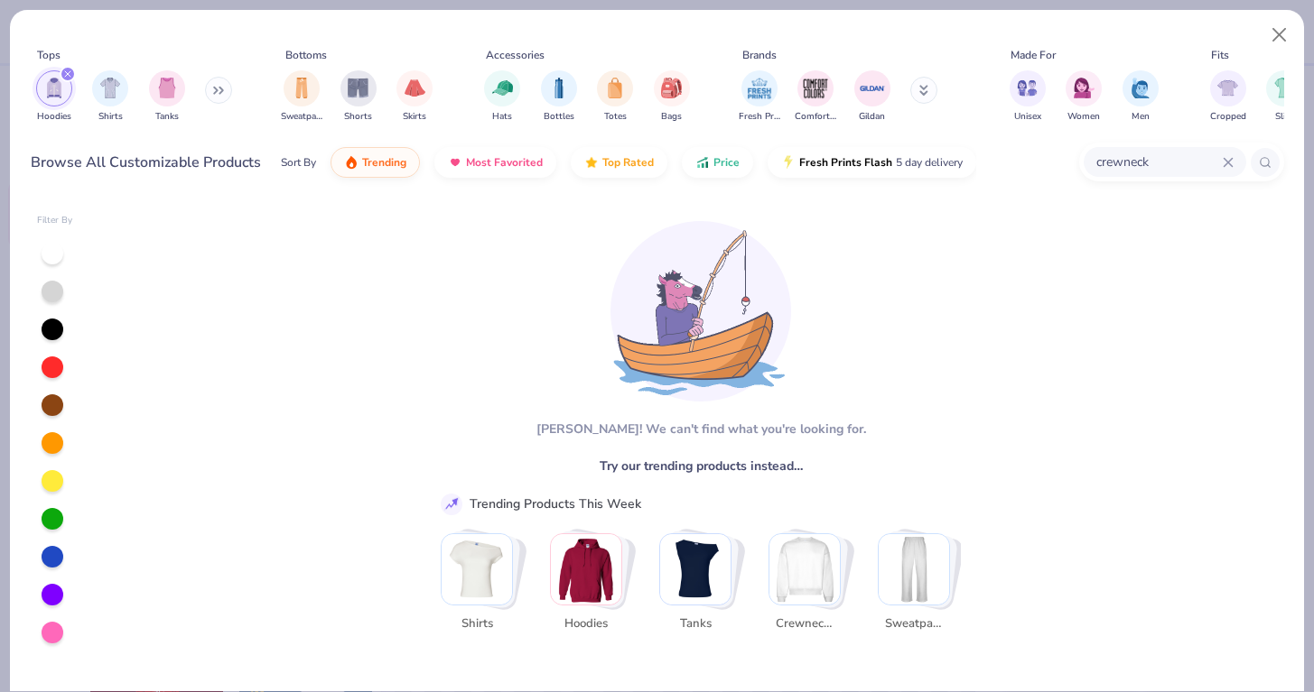
click at [831, 561] on img "Stack Card Button Crewnecks" at bounding box center [804, 569] width 70 height 70
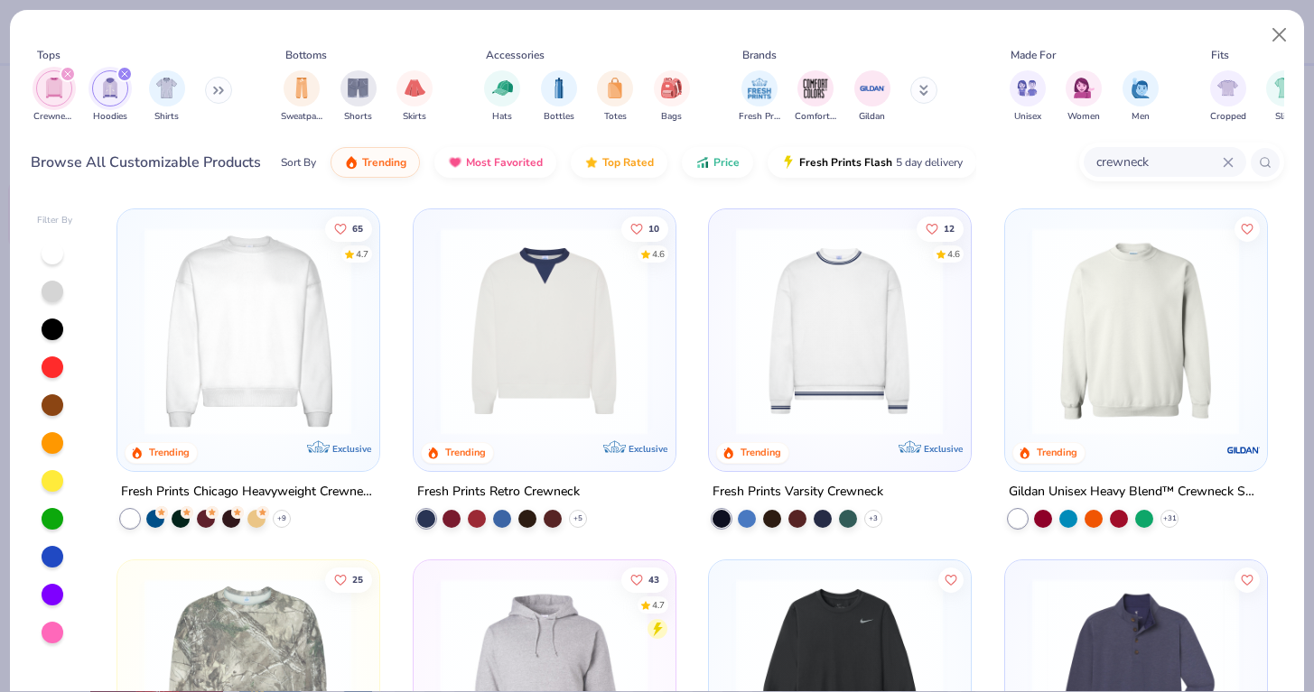
click at [1114, 363] on img at bounding box center [1135, 331] width 225 height 208
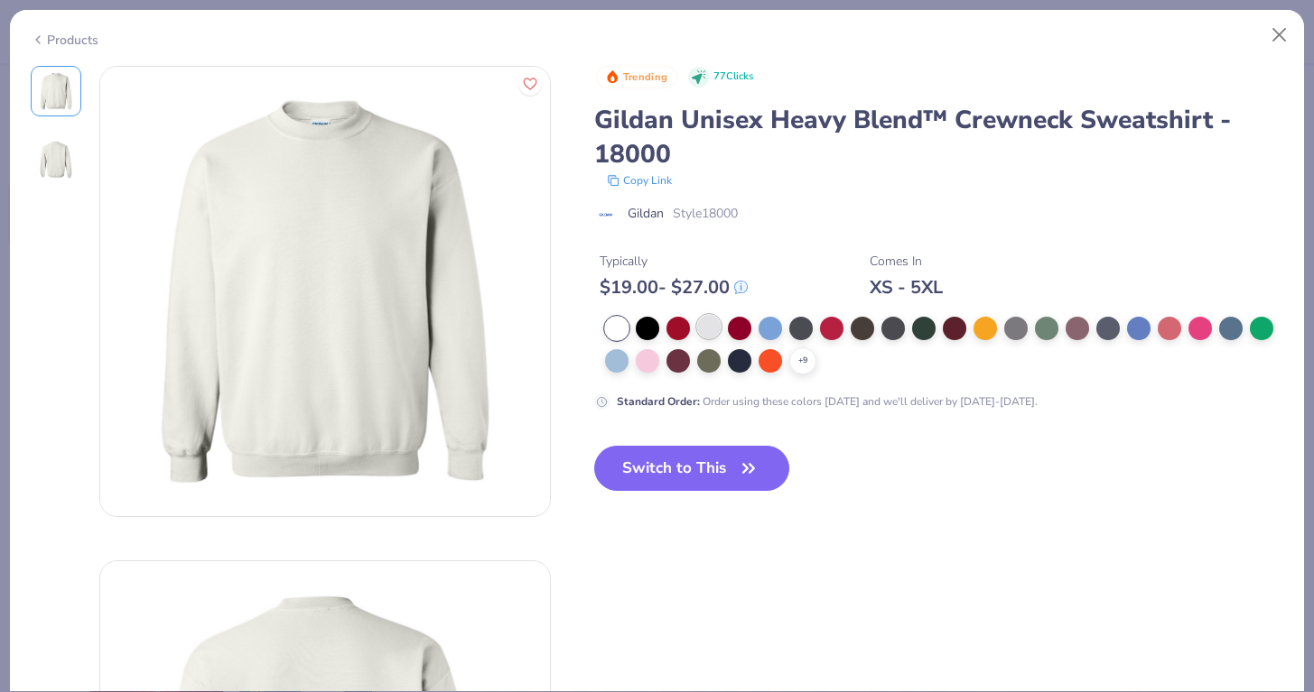
click at [701, 320] on div at bounding box center [708, 326] width 23 height 23
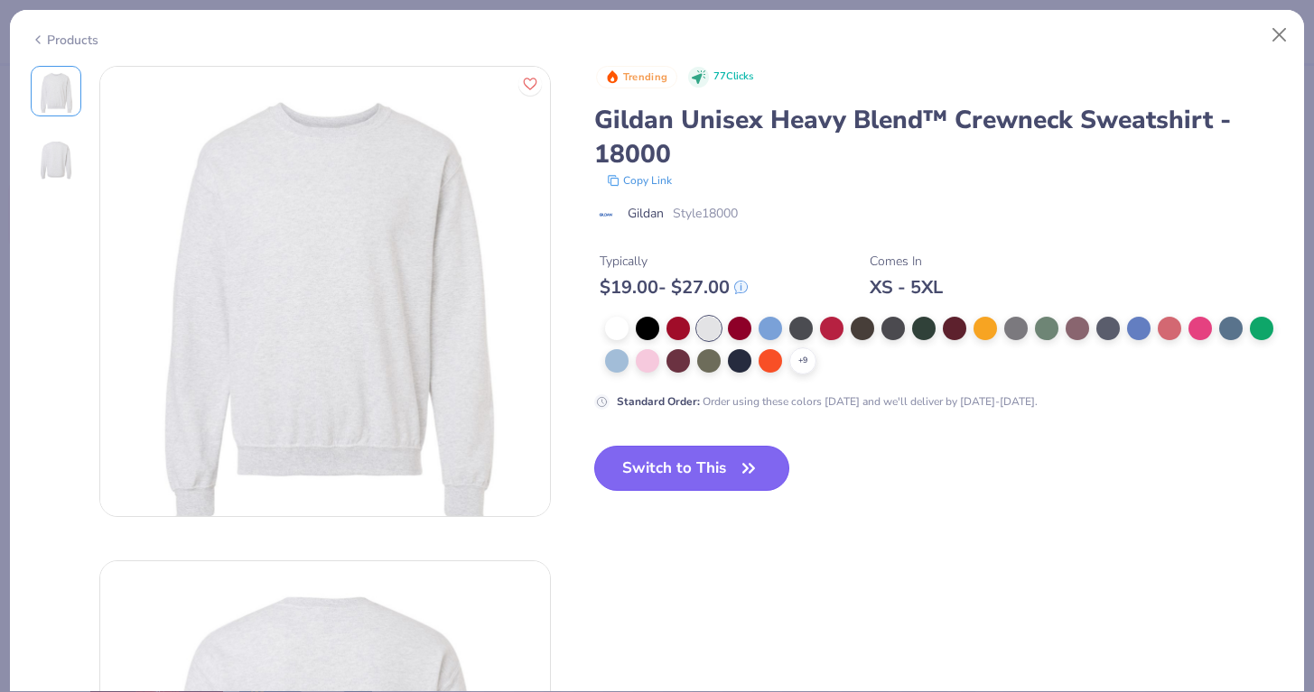
click at [703, 484] on button "Switch to This" at bounding box center [692, 468] width 196 height 45
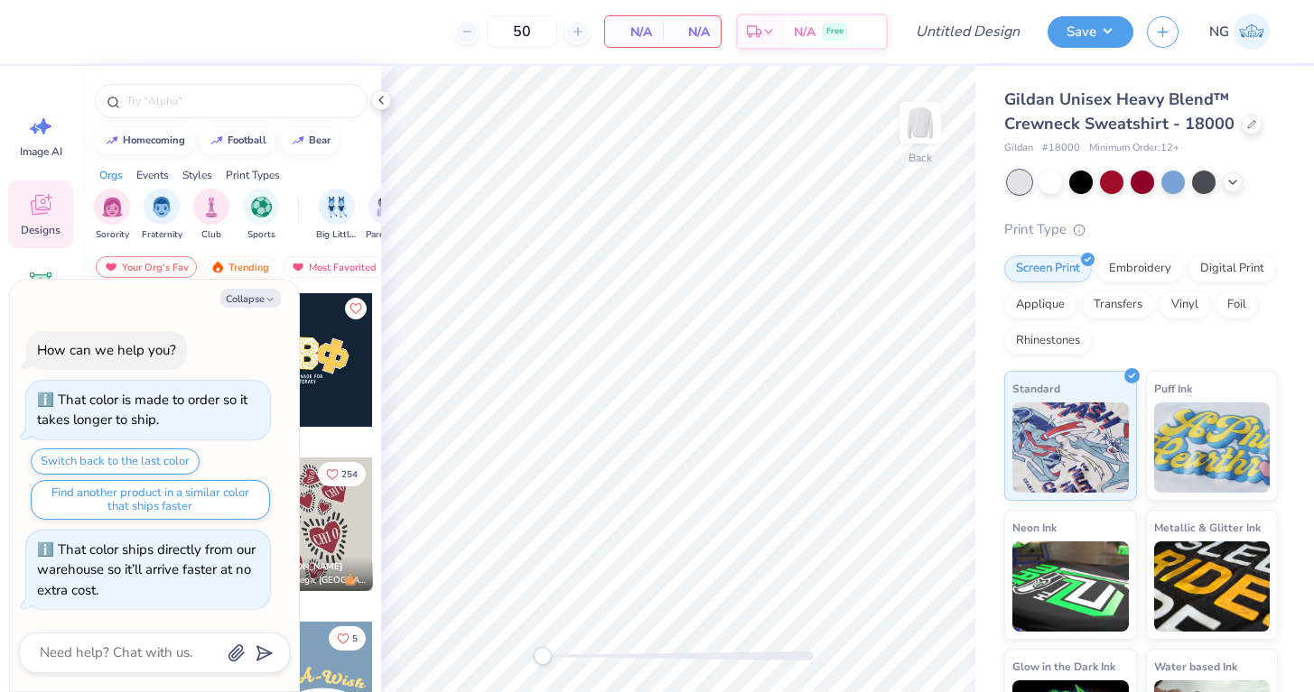
click at [1070, 152] on span "# 18000" at bounding box center [1061, 148] width 38 height 15
copy span "18000"
click at [1251, 121] on div at bounding box center [1251, 123] width 20 height 20
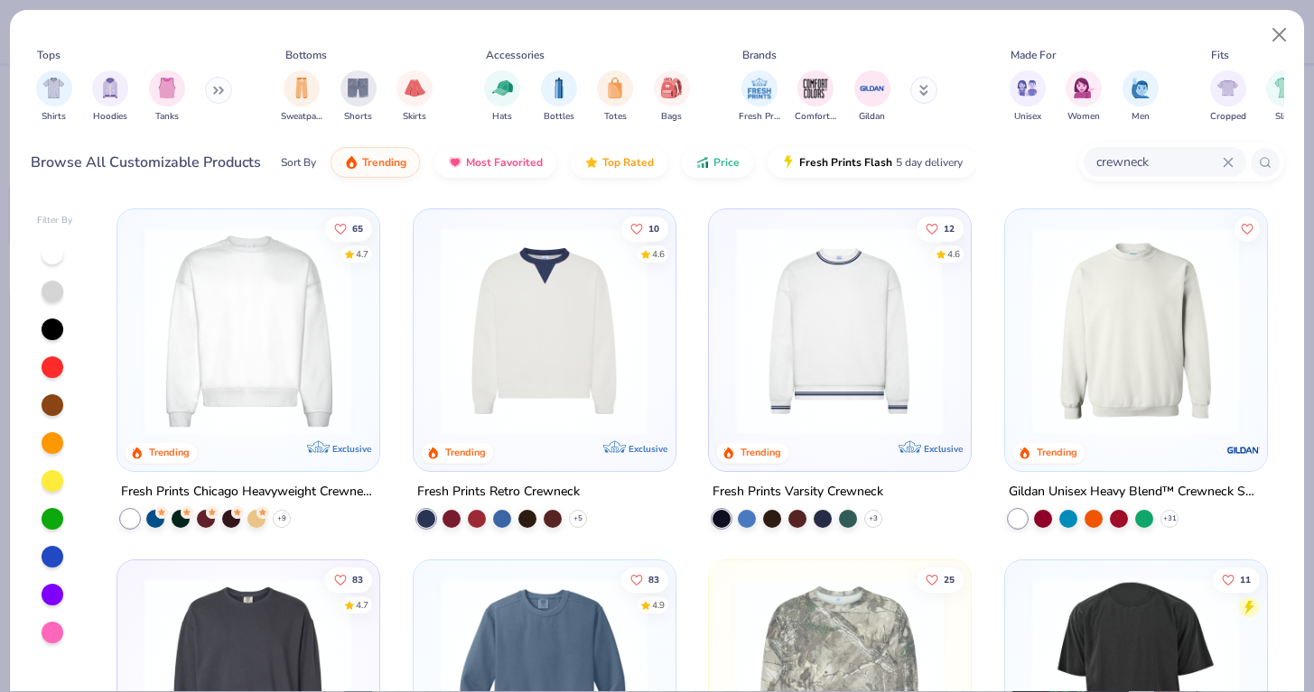
click at [1128, 452] on div "Trending" at bounding box center [1136, 340] width 262 height 262
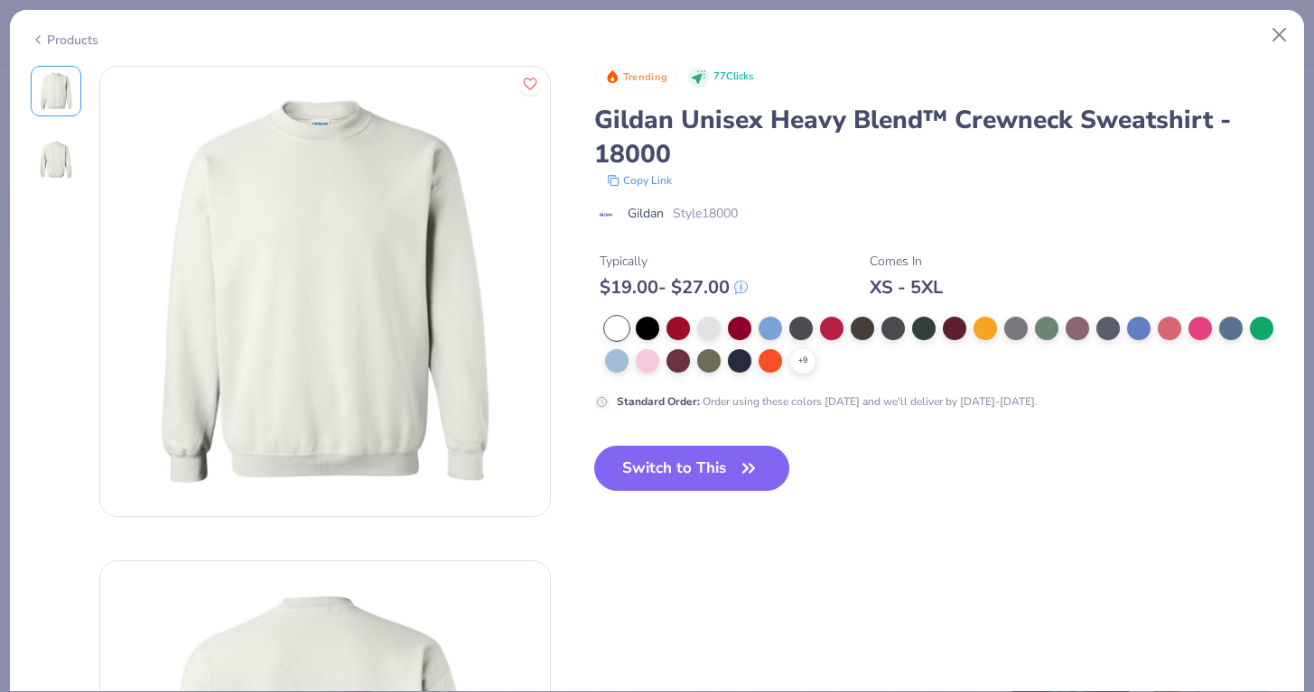
click at [720, 218] on span "Style 18000" at bounding box center [705, 213] width 65 height 19
copy span "18000"
type textarea "x"
